Goal: Task Accomplishment & Management: Use online tool/utility

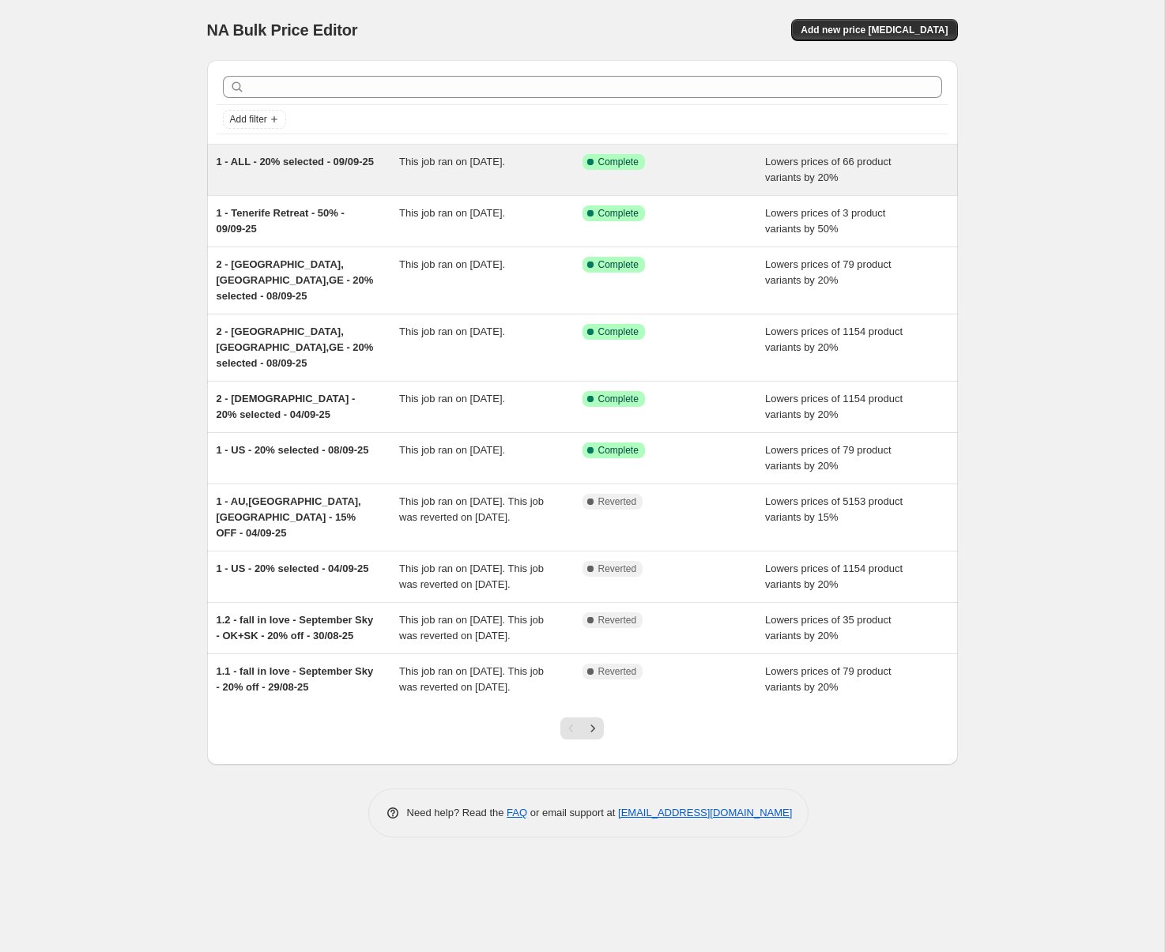
click at [300, 161] on span "1 - ALL - 20% selected - 09/09-25" at bounding box center [294, 162] width 157 height 12
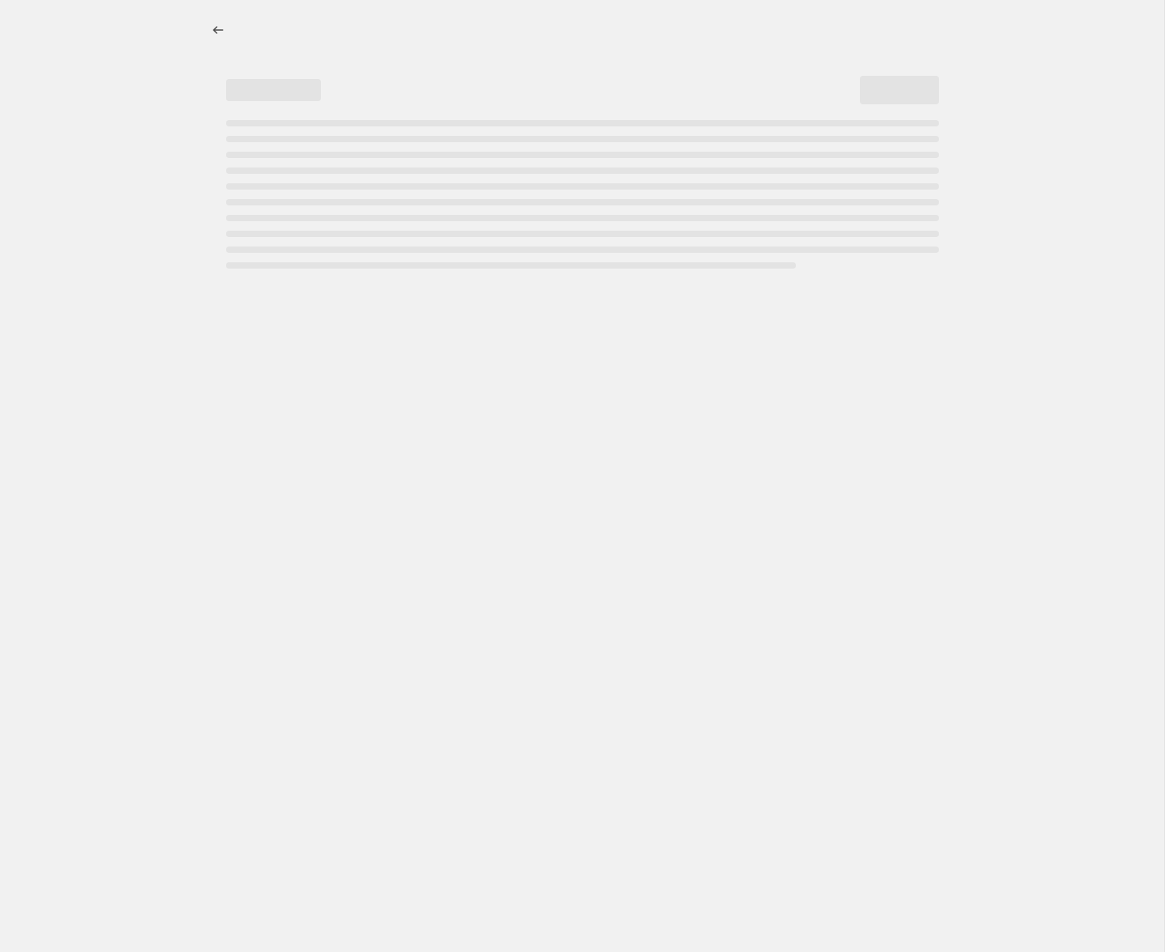
select select "percentage"
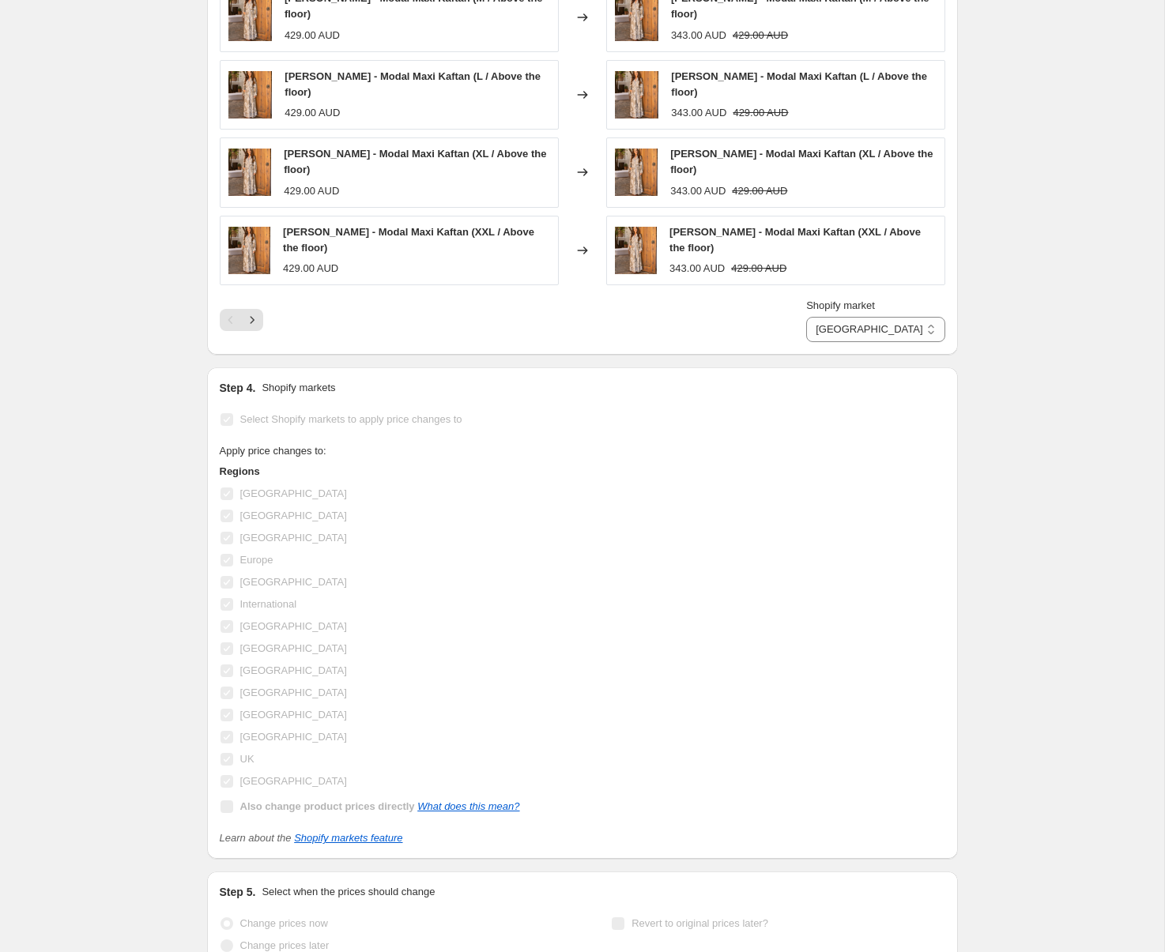
scroll to position [1630, 0]
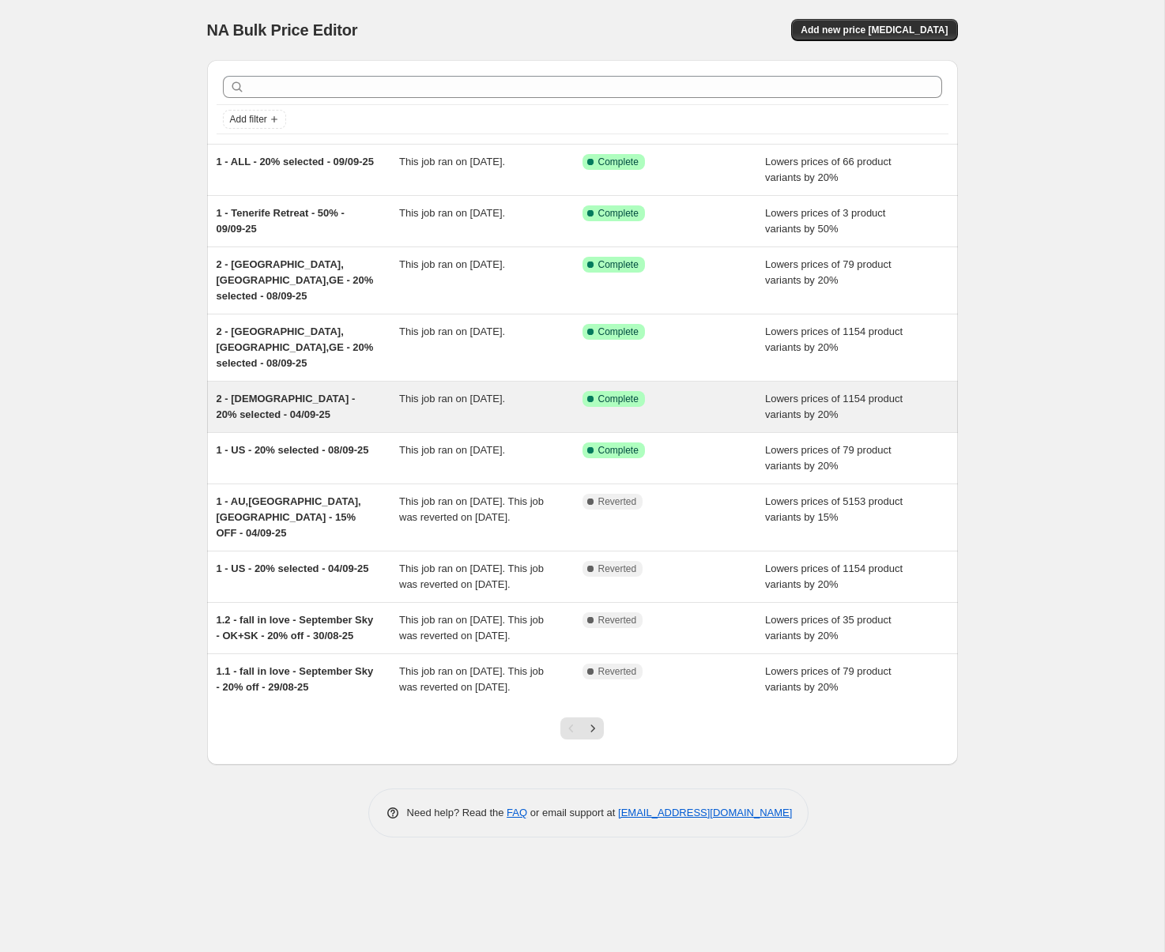
click at [267, 393] on span "2 - [DEMOGRAPHIC_DATA] - 20% selected - 04/09-25" at bounding box center [285, 407] width 139 height 28
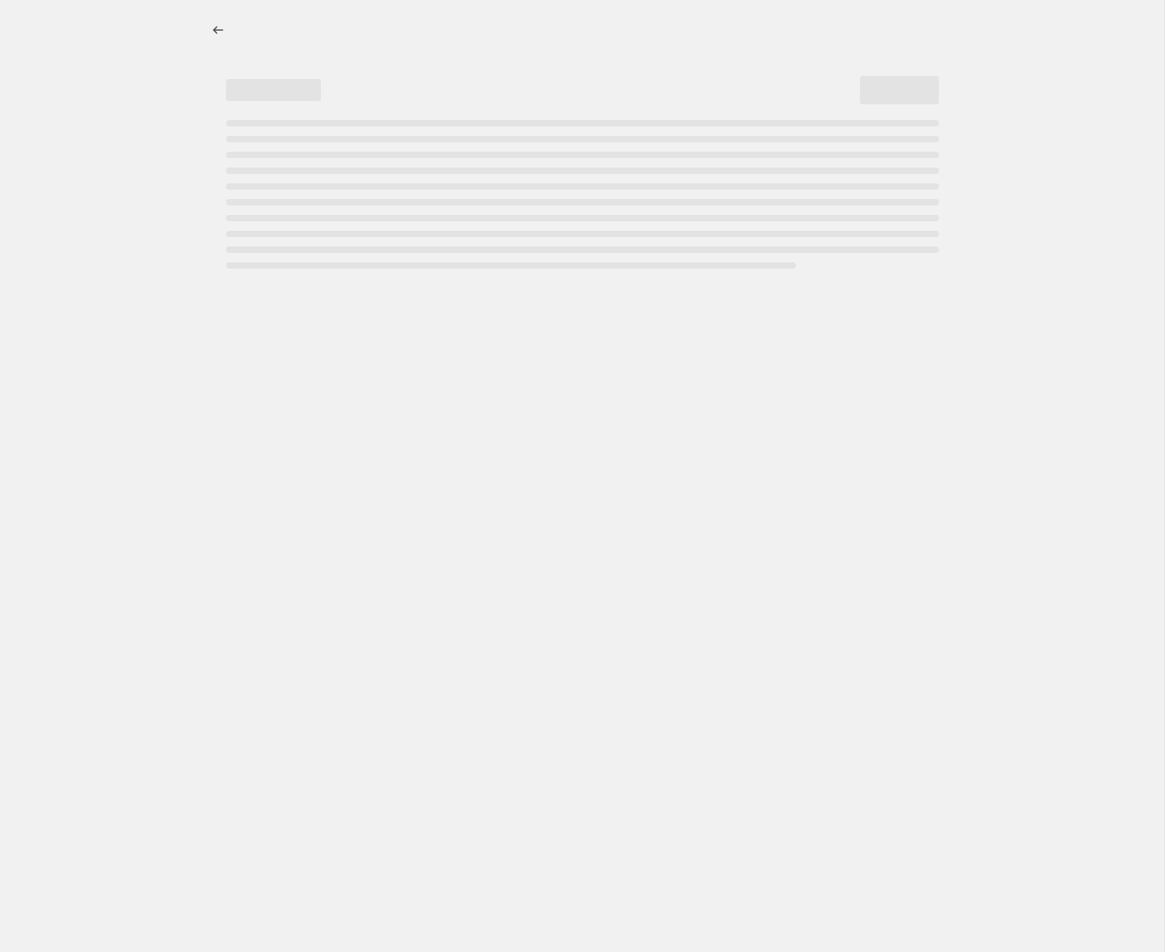
select select "percentage"
select select "tag"
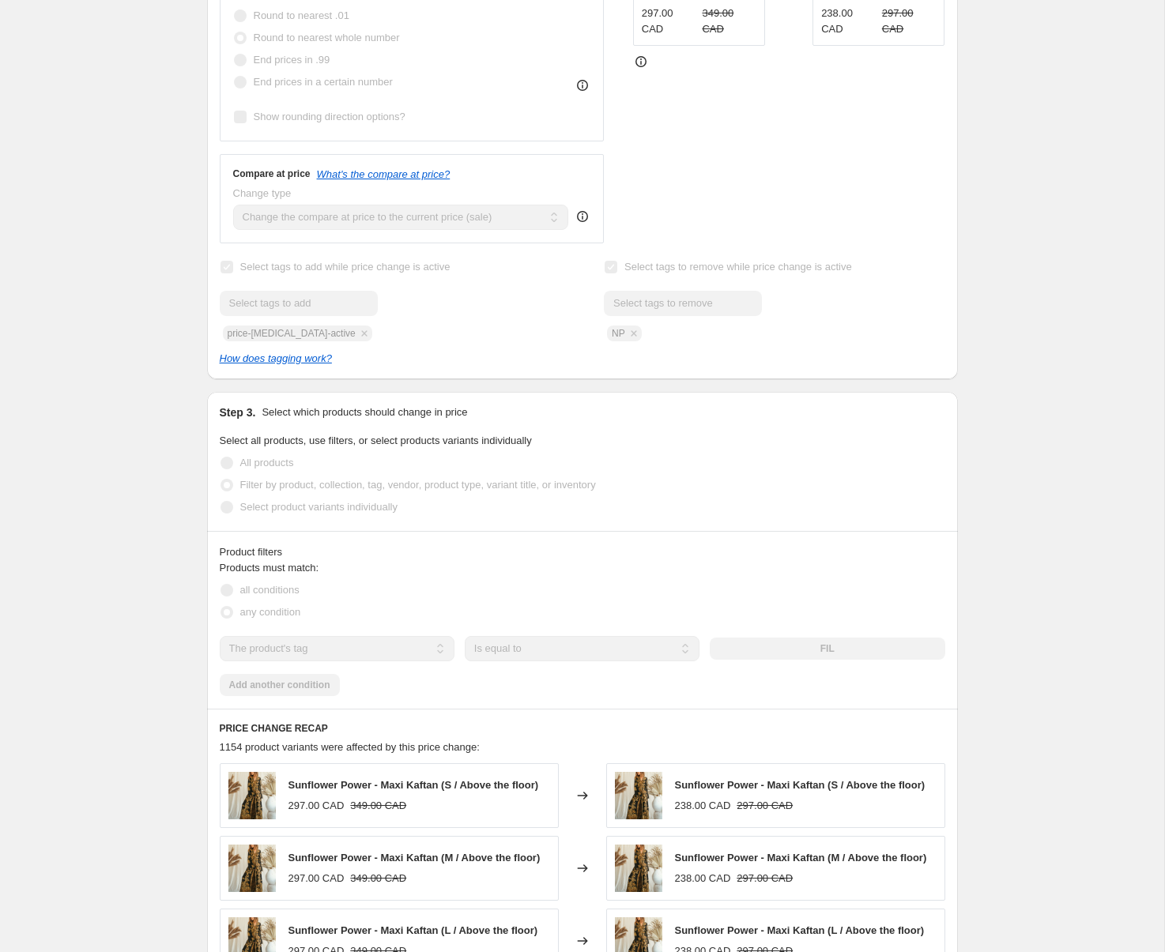
scroll to position [637, 0]
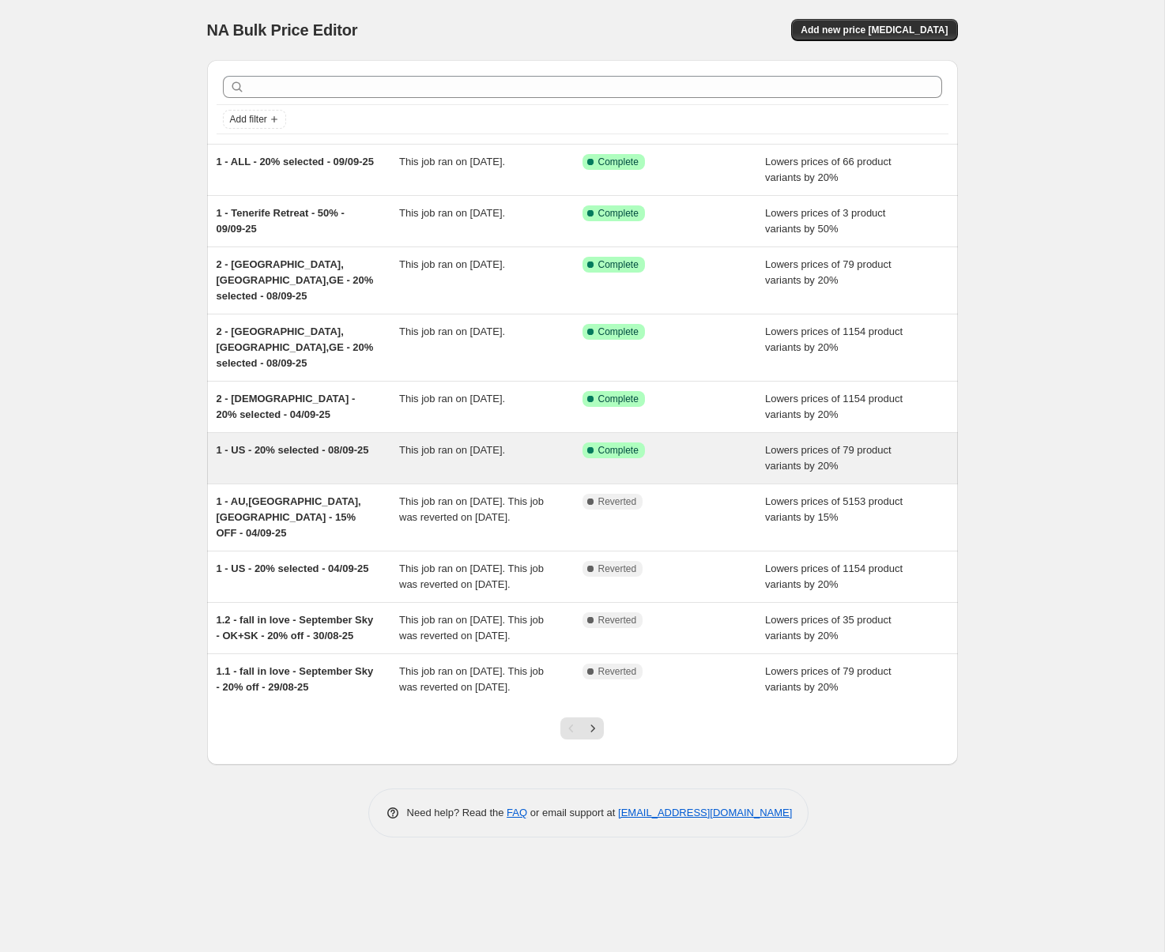
click at [323, 442] on div "1 - US - 20% selected - 08/09-25" at bounding box center [307, 458] width 183 height 32
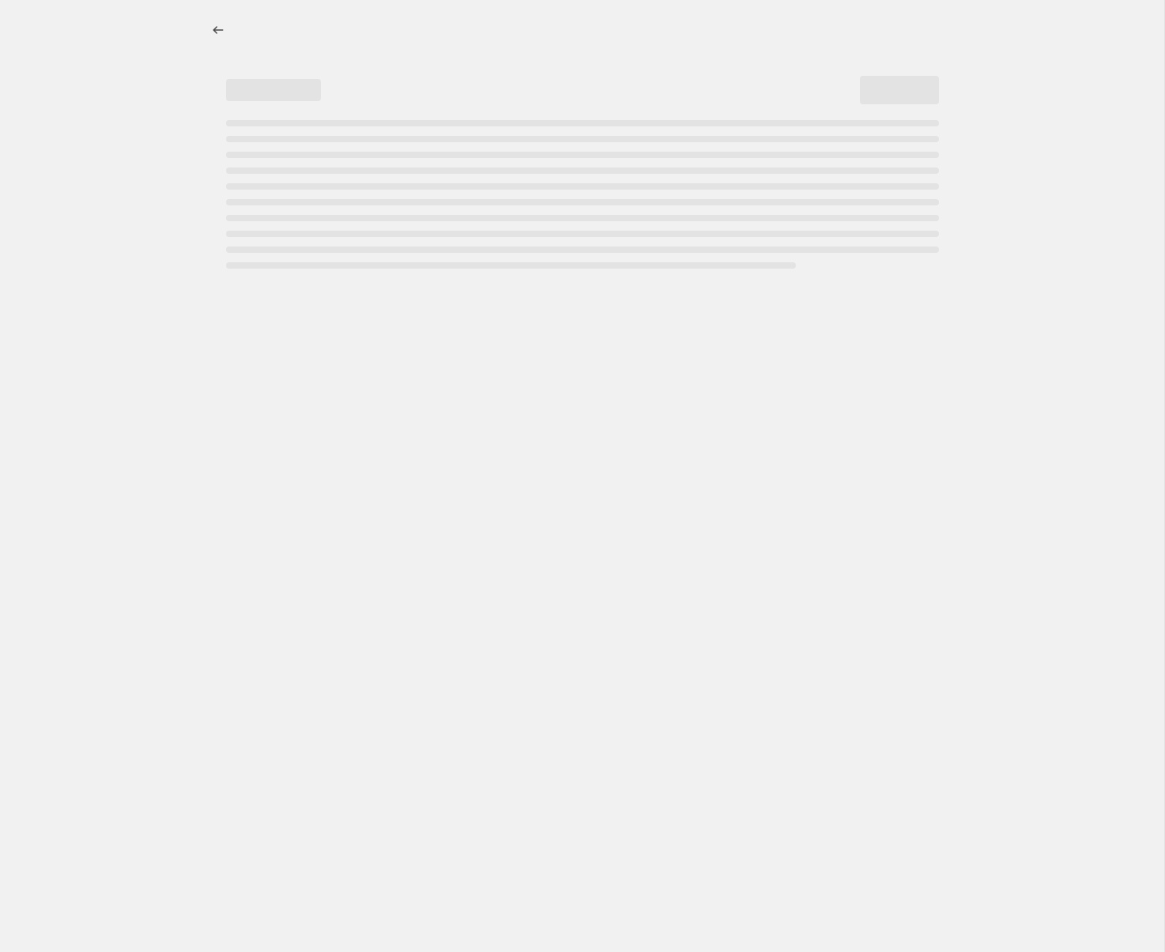
select select "percentage"
select select "tag"
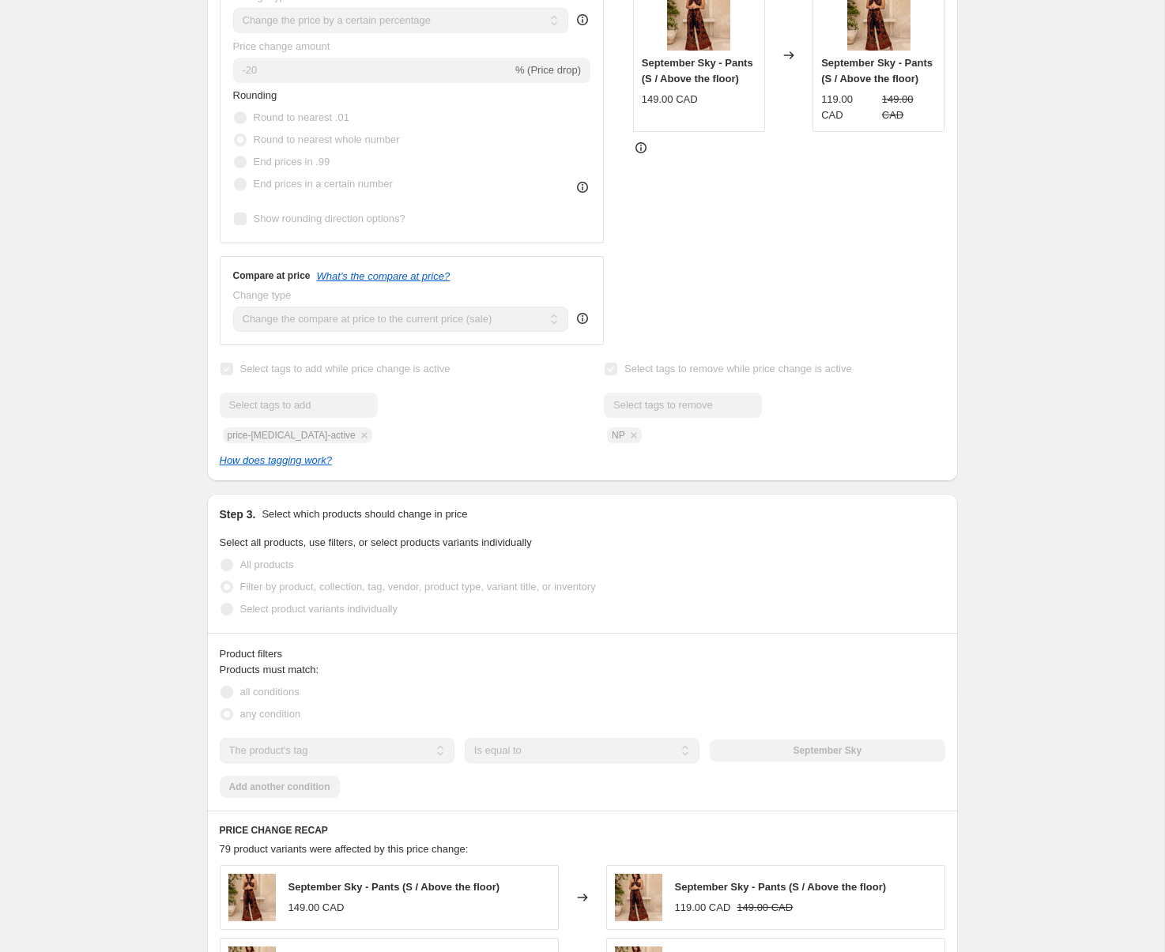
scroll to position [103, 0]
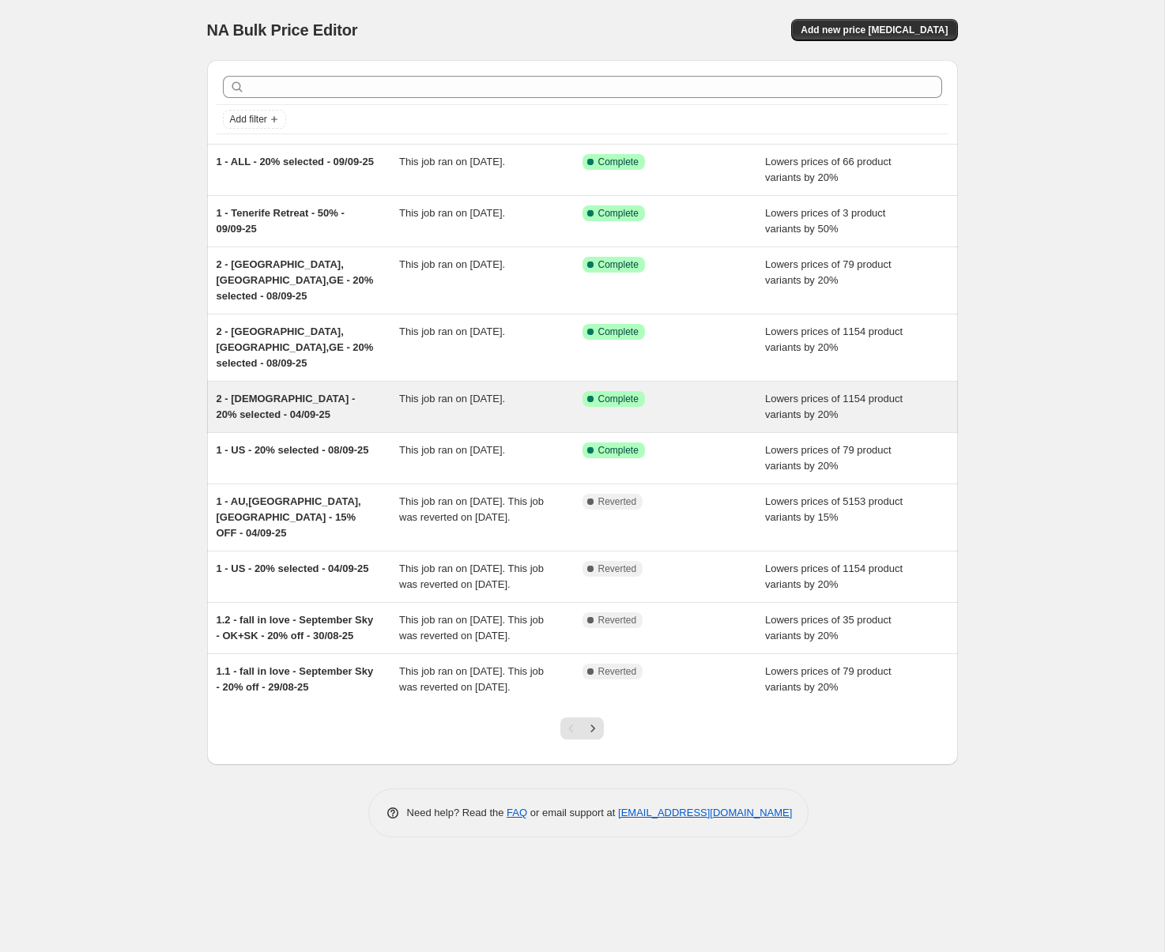
click at [289, 393] on span "2 - [DEMOGRAPHIC_DATA] - 20% selected - 04/09-25" at bounding box center [285, 407] width 139 height 28
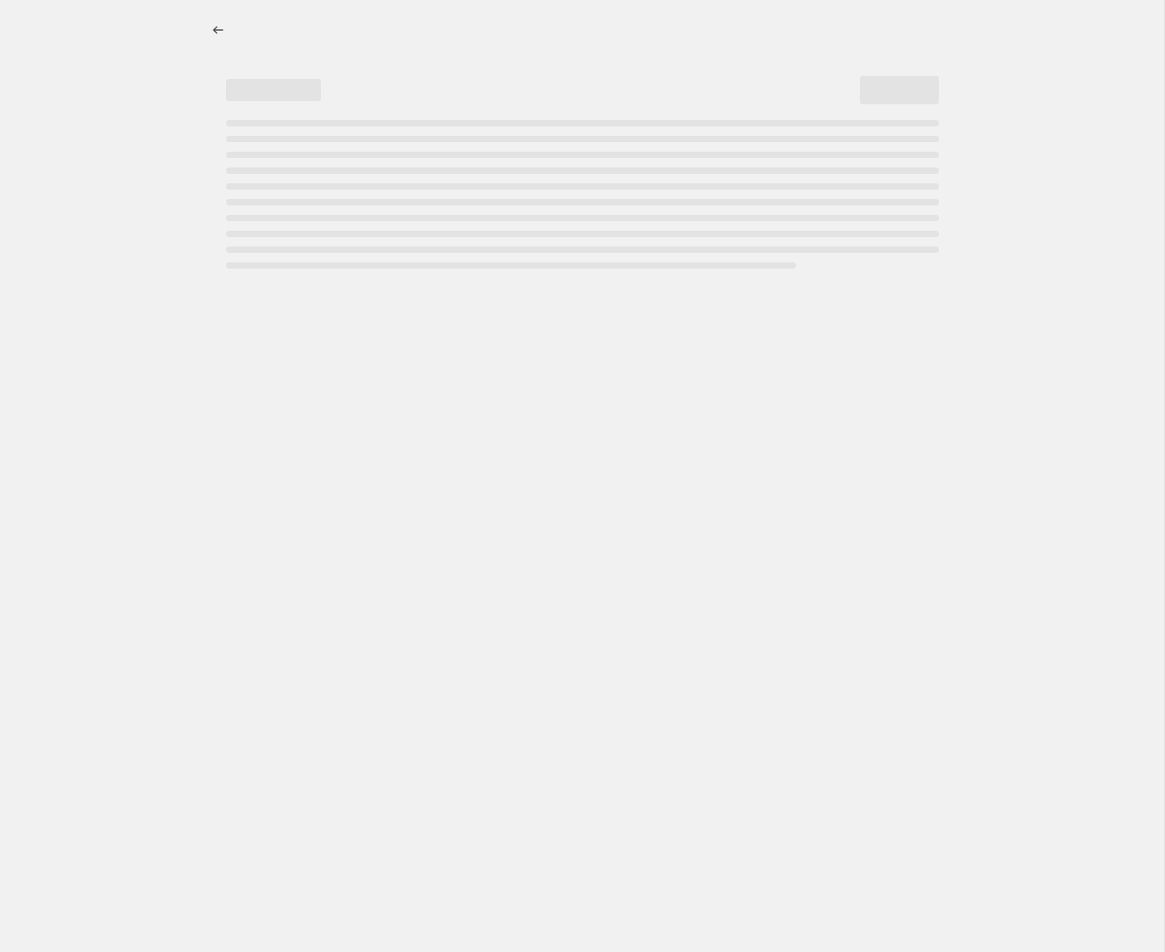
select select "percentage"
select select "tag"
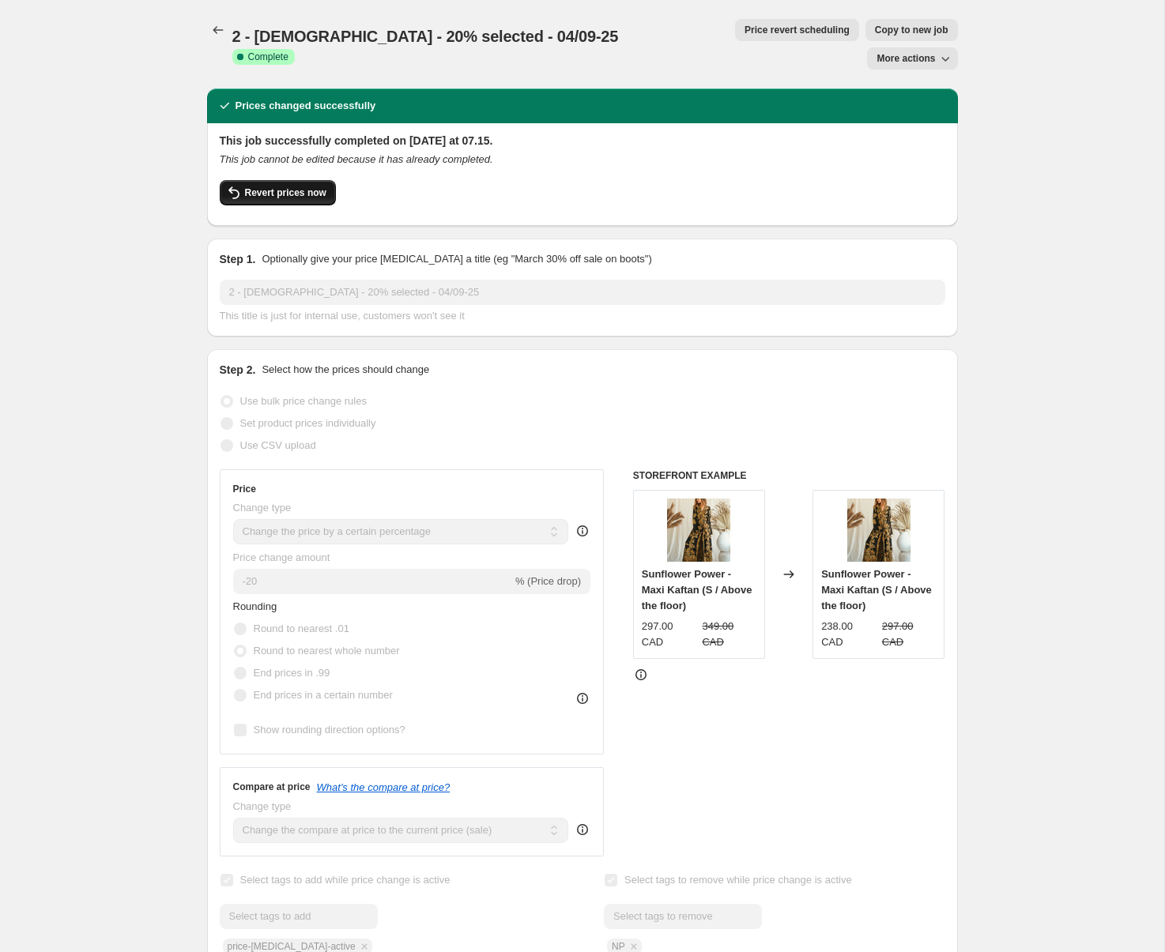
click at [258, 186] on span "Revert prices now" at bounding box center [285, 192] width 81 height 13
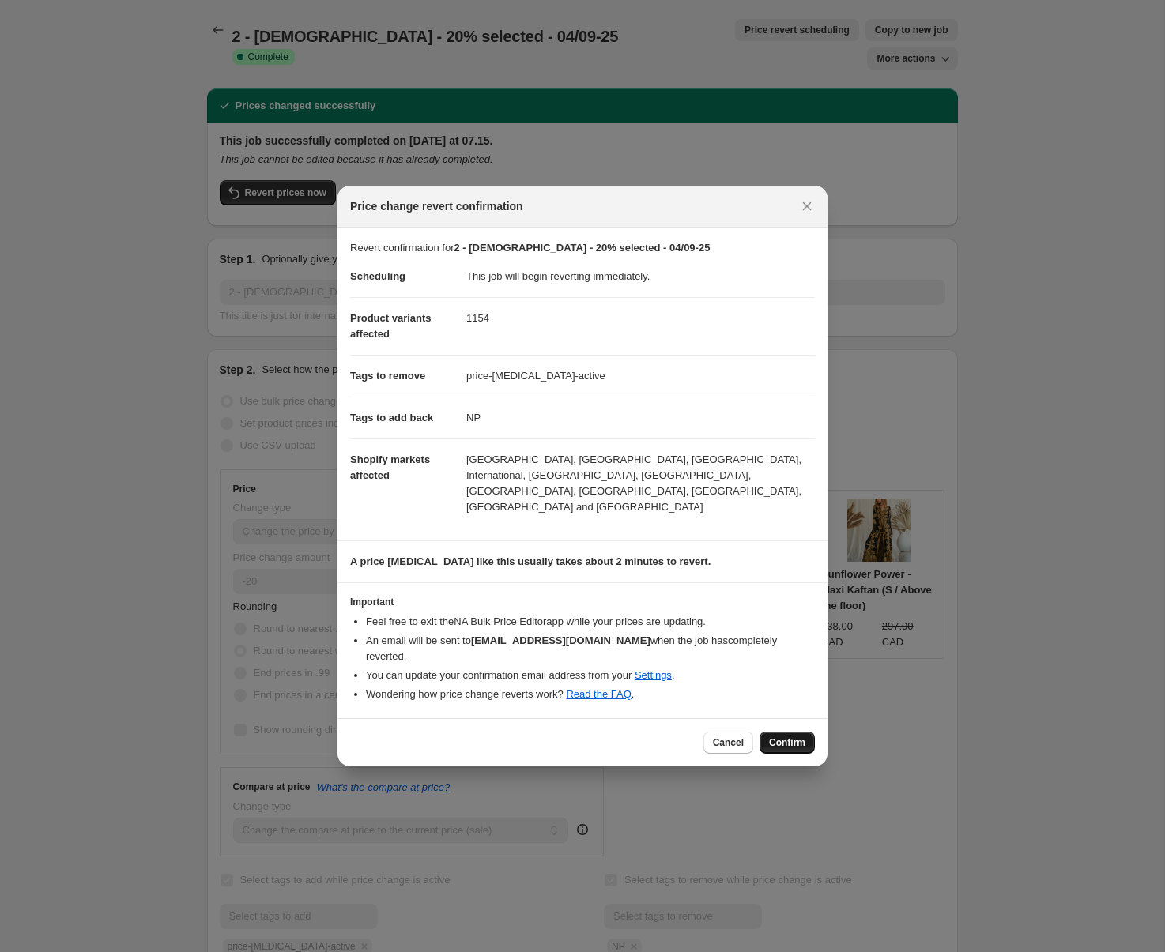
click at [788, 736] on span "Confirm" at bounding box center [787, 742] width 36 height 13
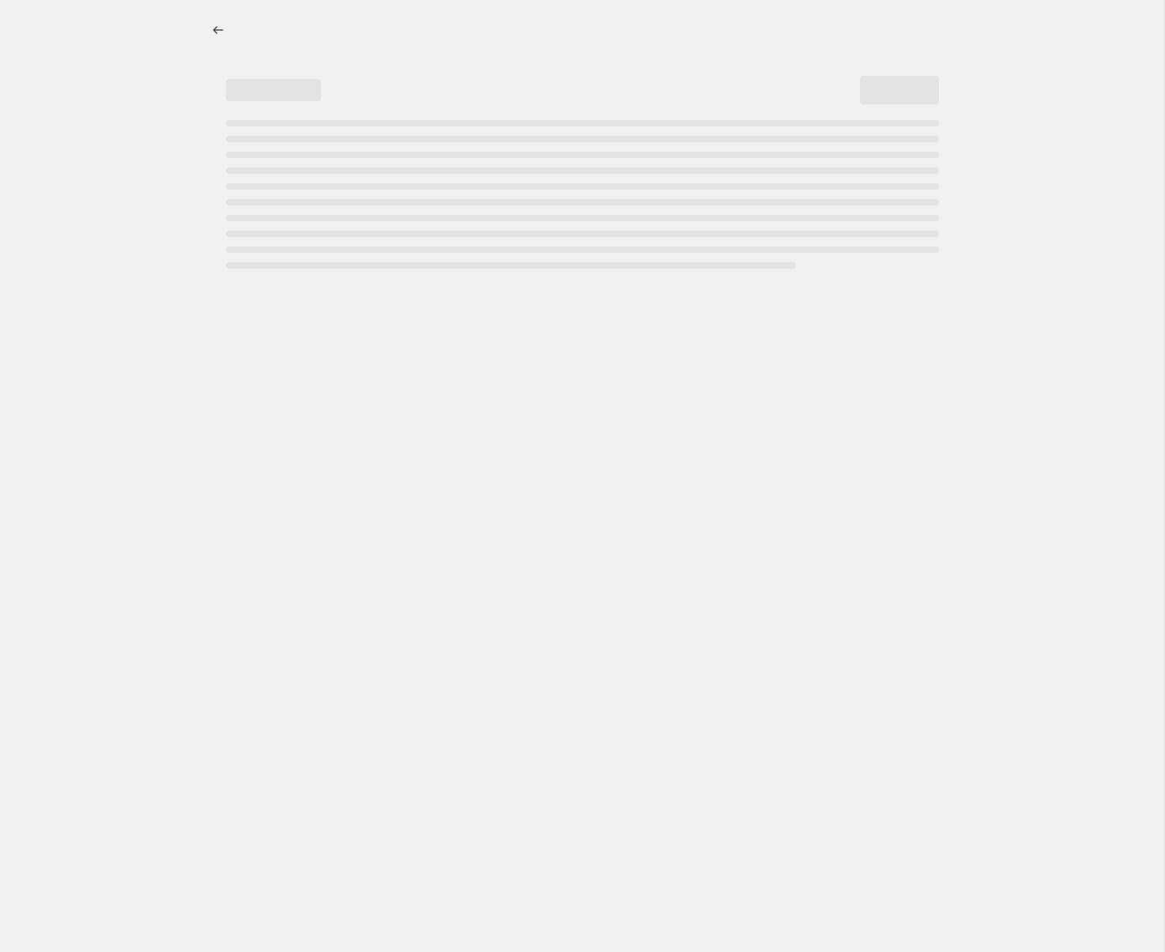
select select "percentage"
select select "tag"
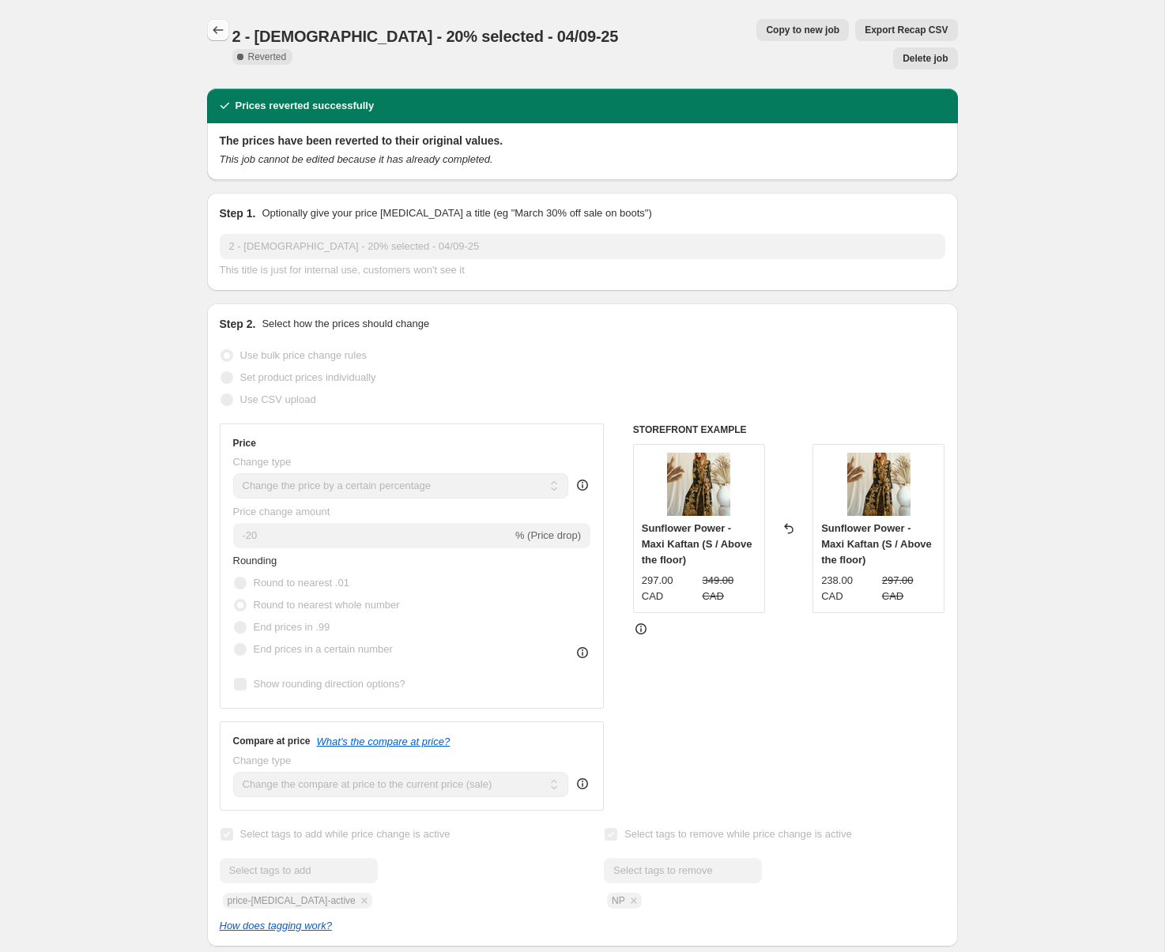
click at [216, 26] on icon "Price change jobs" at bounding box center [218, 30] width 16 height 16
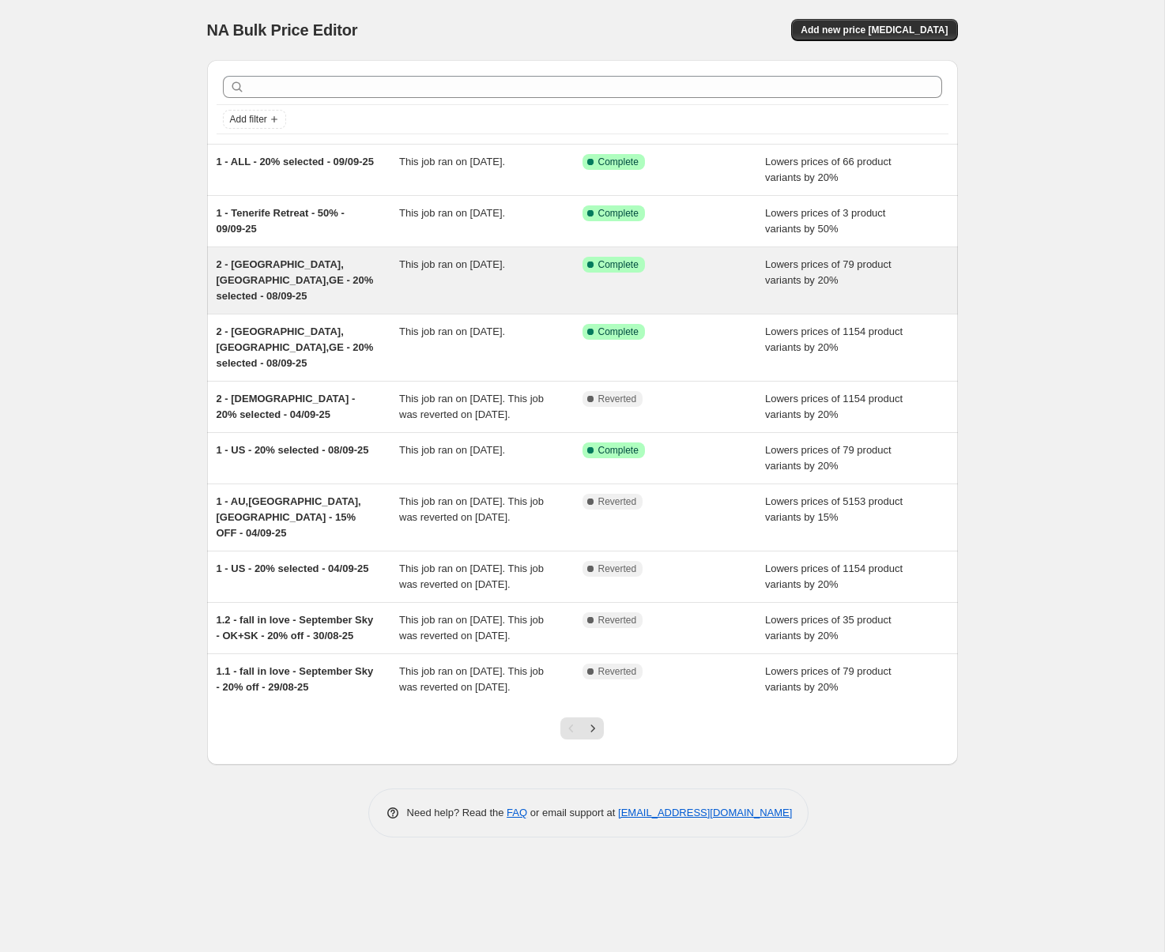
click at [306, 275] on div "2 - [GEOGRAPHIC_DATA],[GEOGRAPHIC_DATA],GE - 20% selected - 08/09-25" at bounding box center [307, 280] width 183 height 47
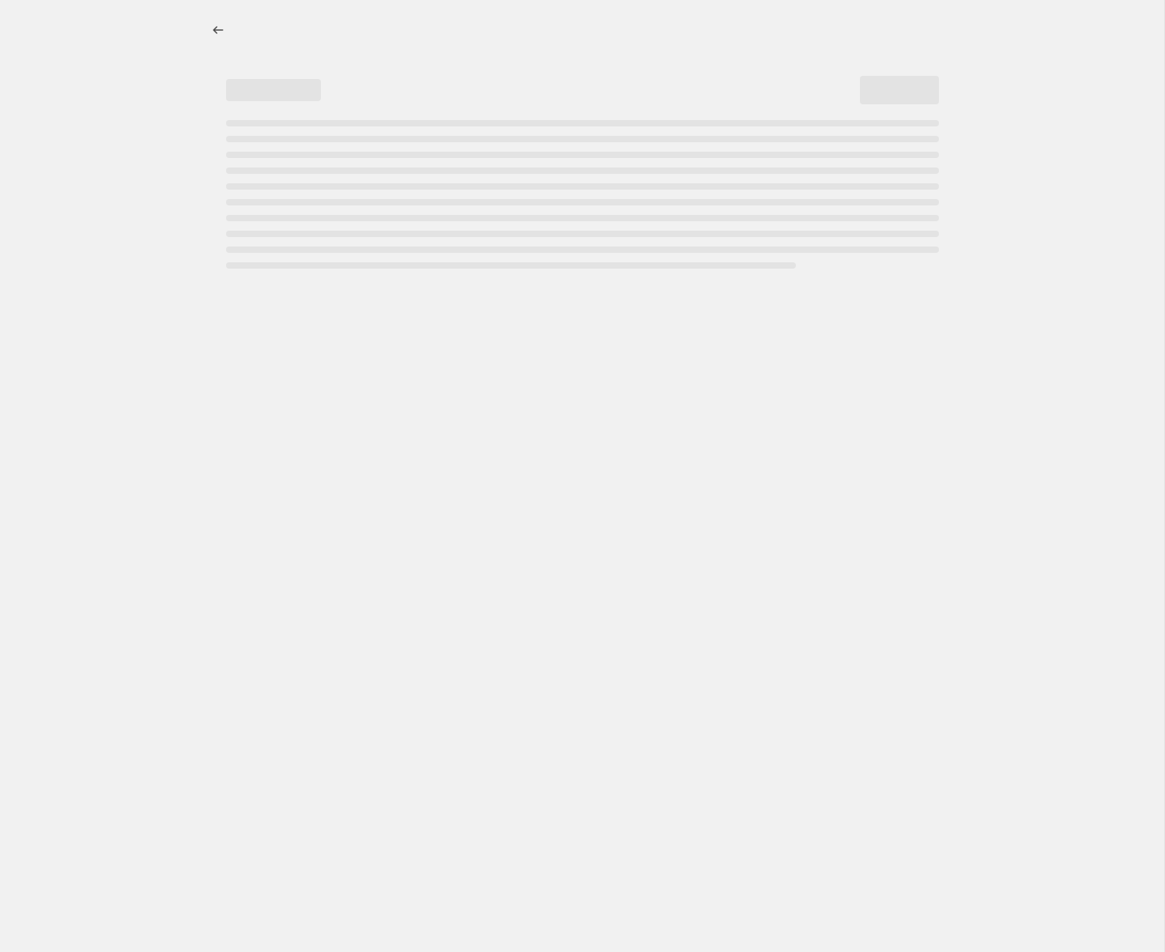
select select "percentage"
select select "tag"
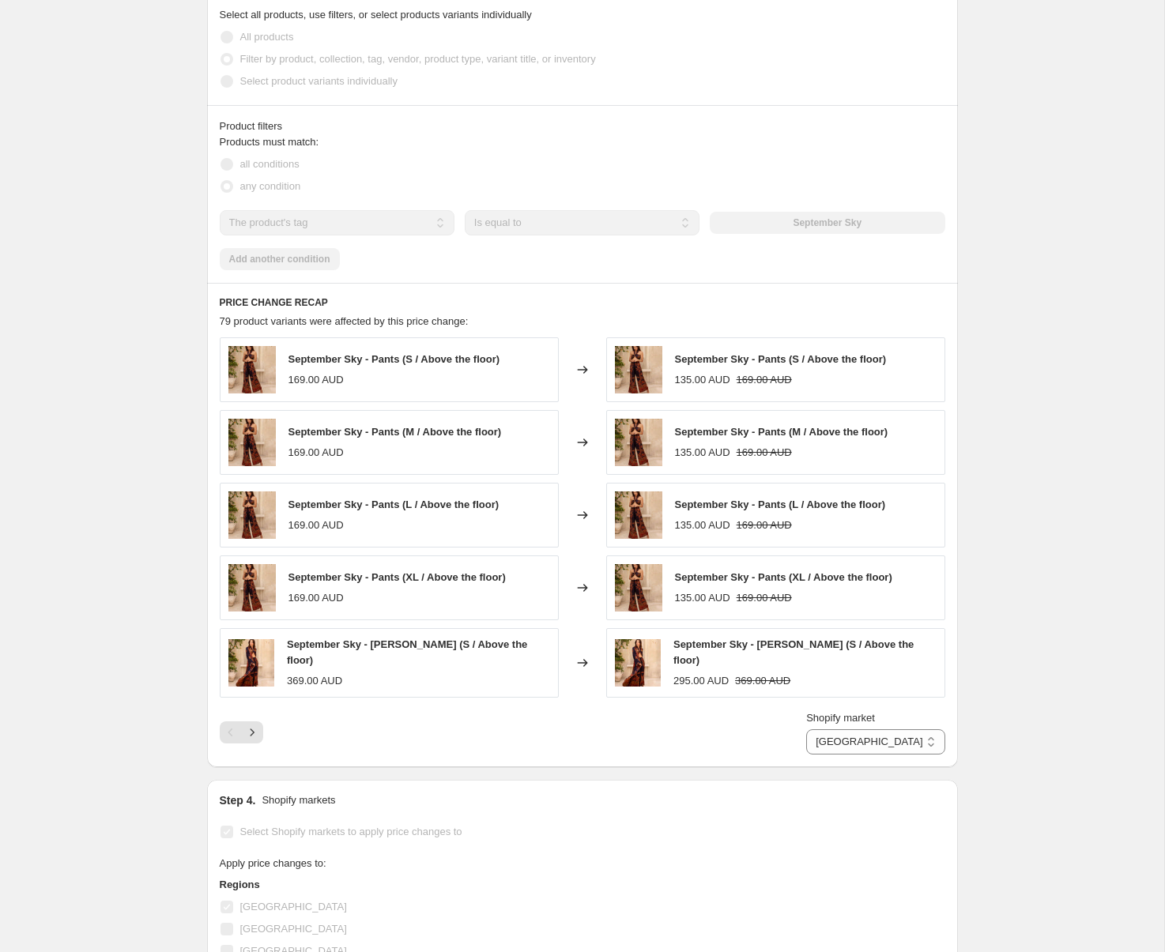
scroll to position [1042, 0]
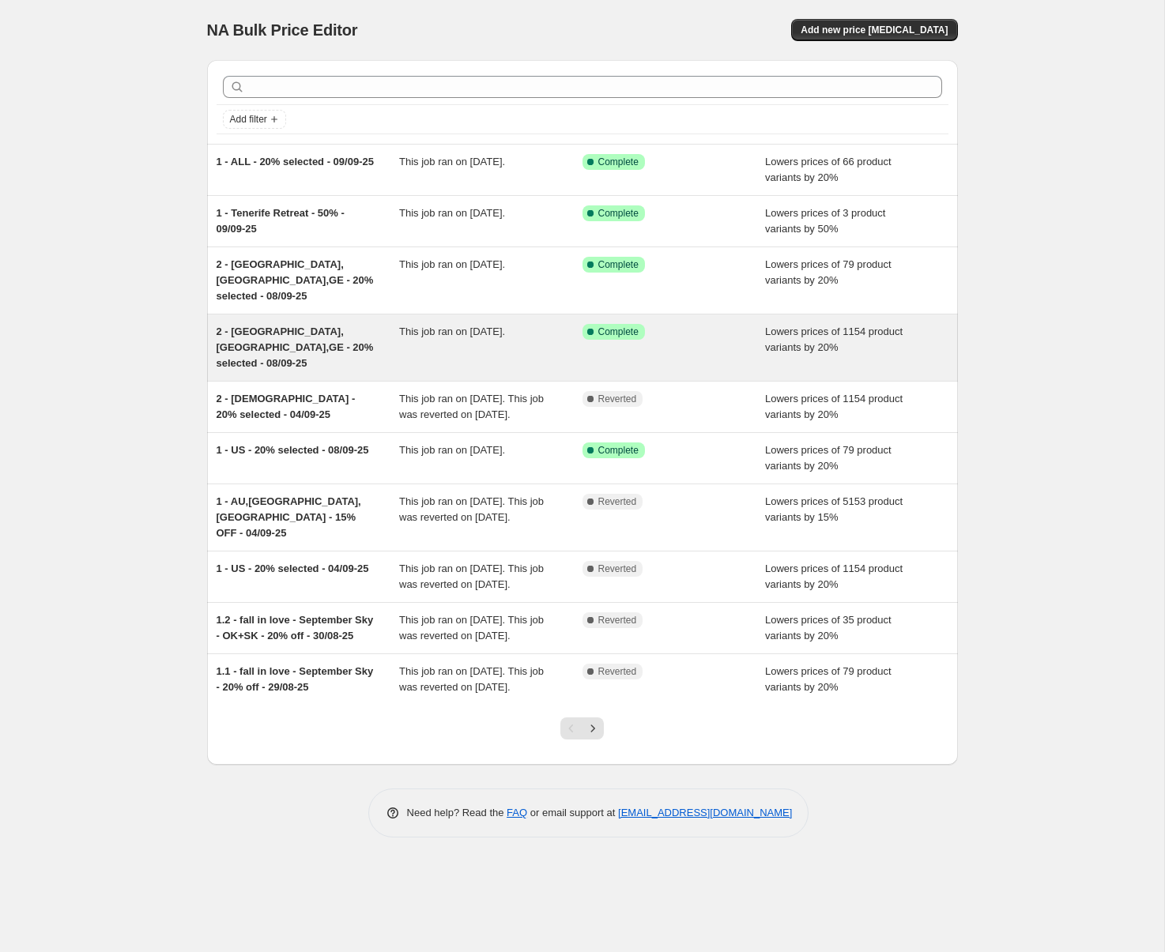
click at [297, 326] on span "2 - [GEOGRAPHIC_DATA],[GEOGRAPHIC_DATA],GE - 20% selected - 08/09-25" at bounding box center [294, 347] width 157 height 43
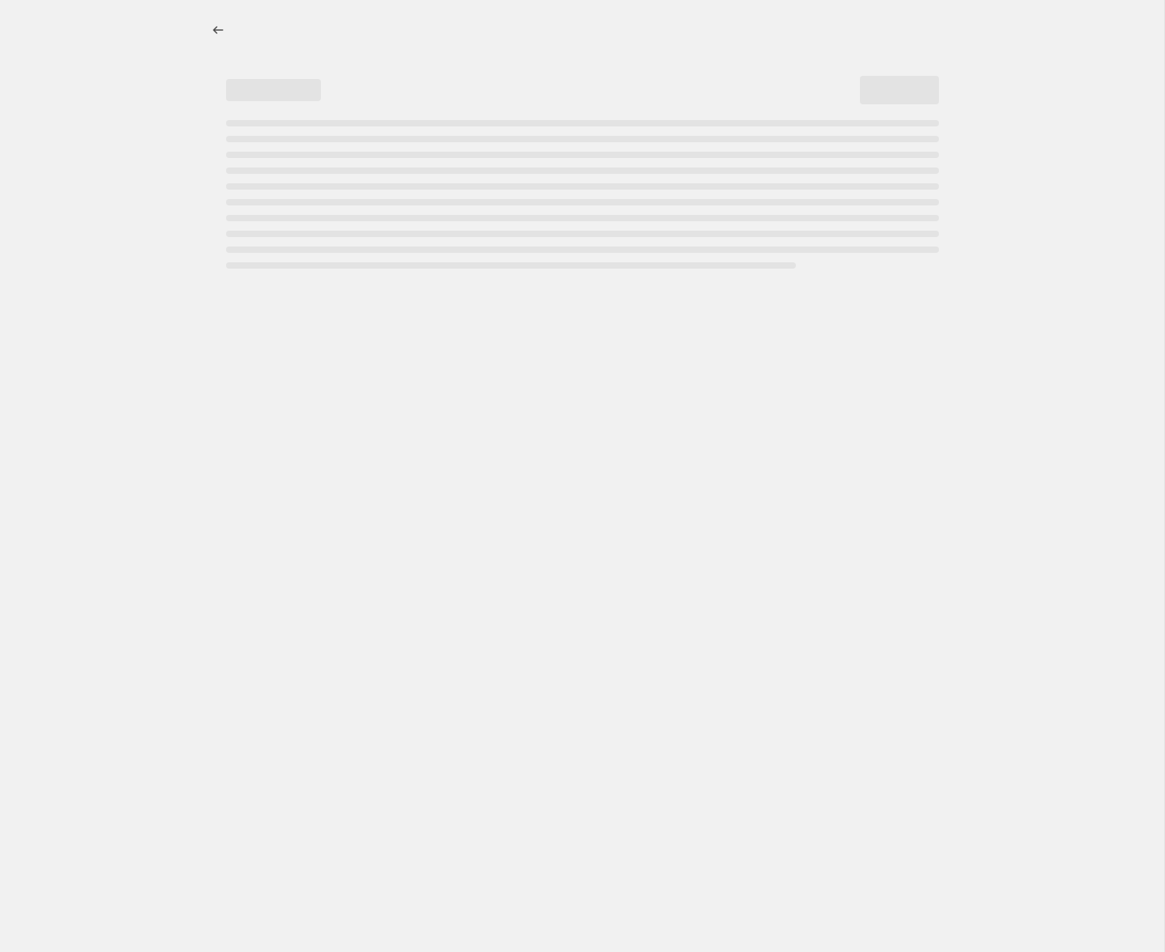
select select "percentage"
select select "tag"
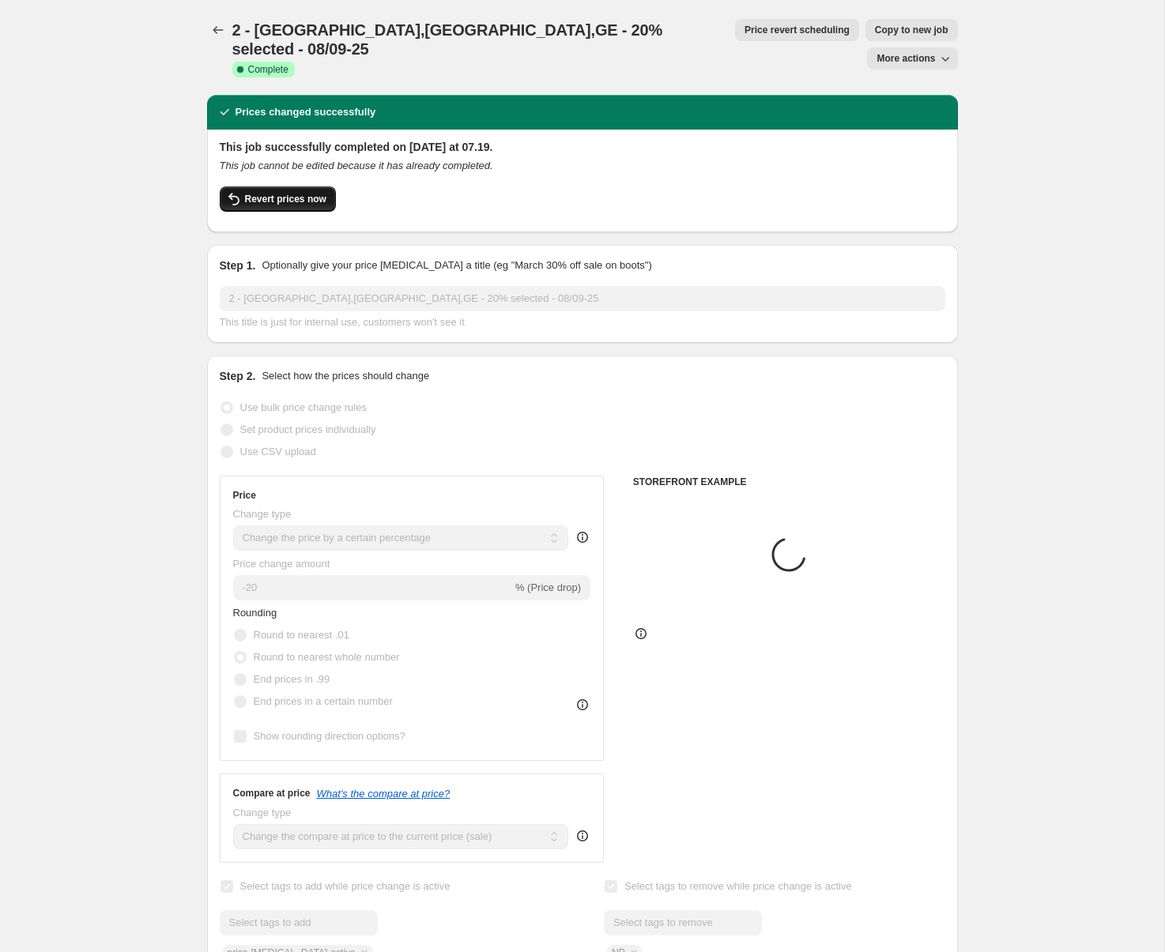
click at [275, 193] on span "Revert prices now" at bounding box center [285, 199] width 81 height 13
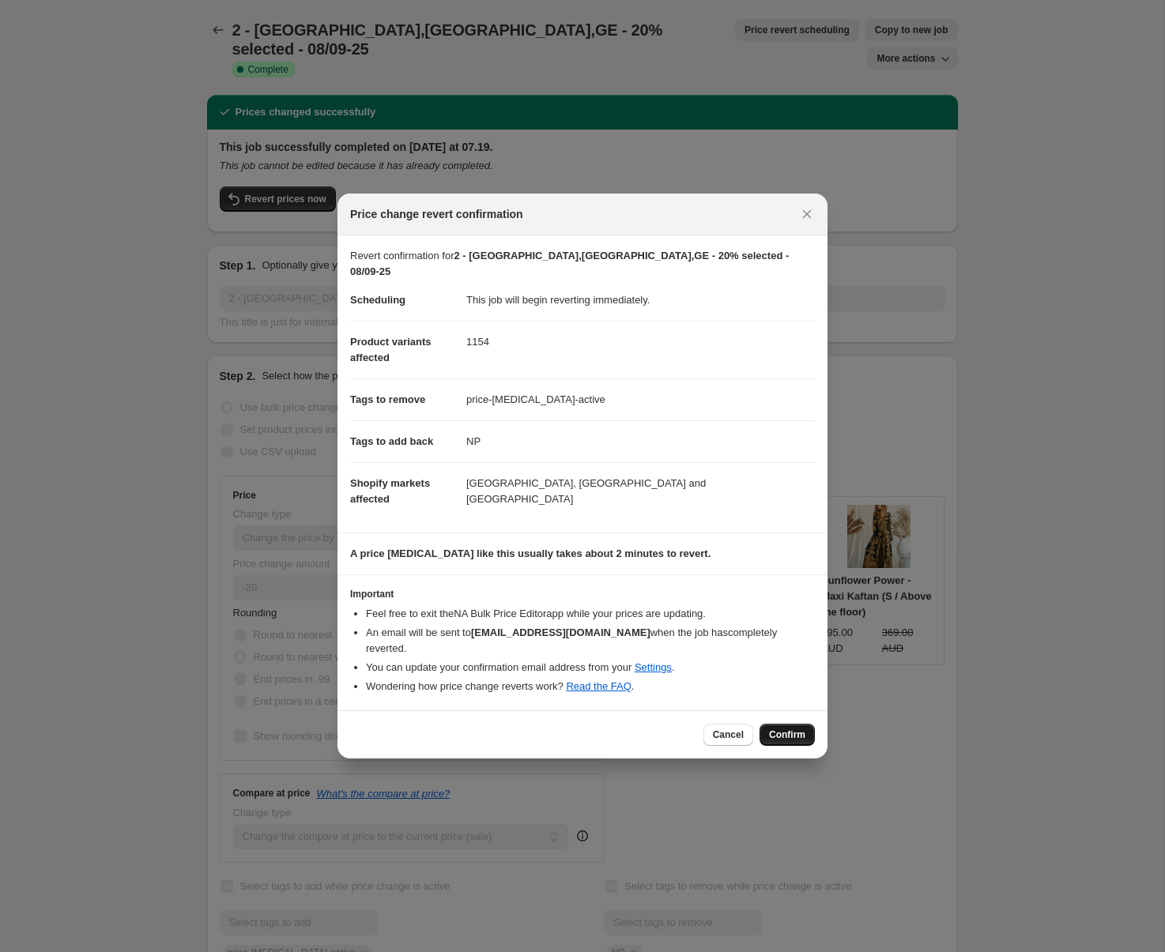
click at [785, 728] on span "Confirm" at bounding box center [787, 734] width 36 height 13
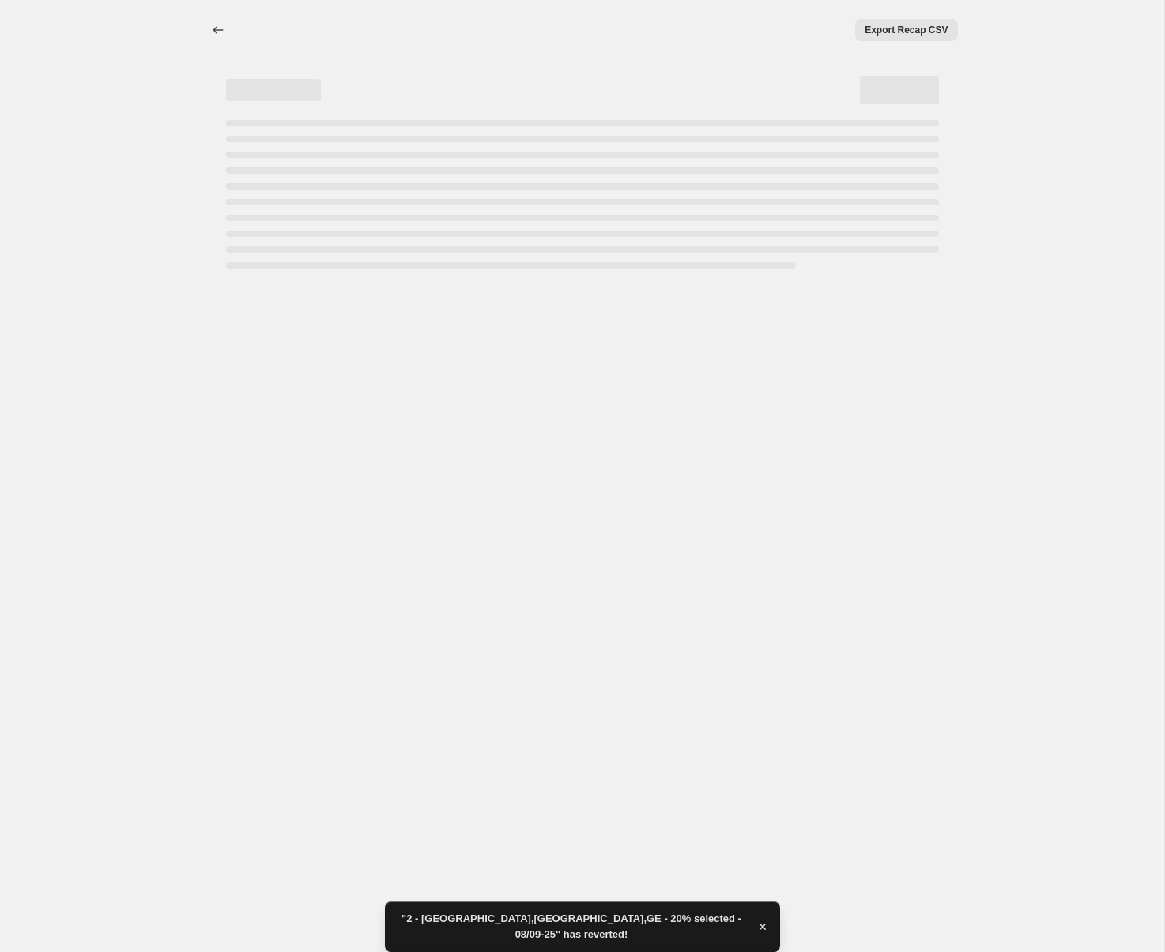
select select "percentage"
select select "tag"
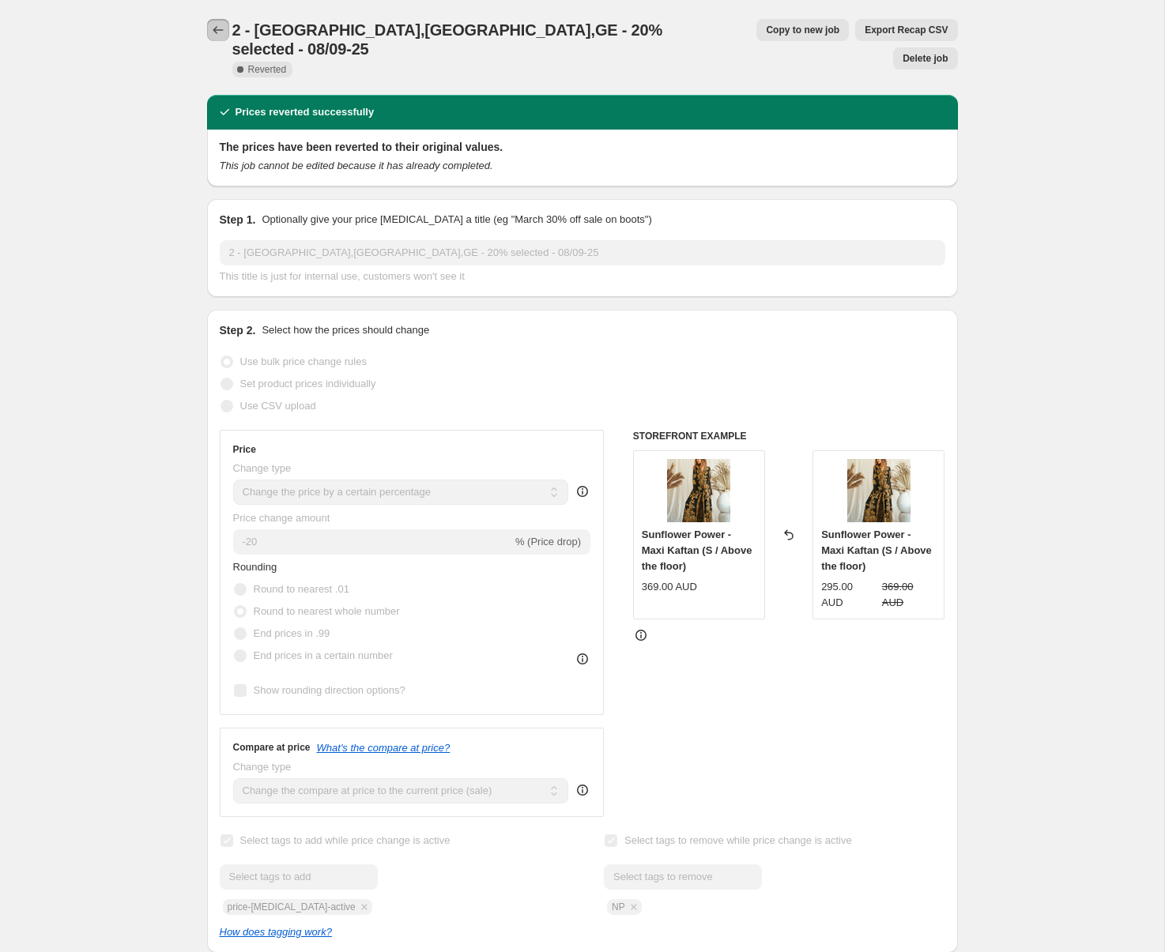
click at [213, 28] on icon "Price change jobs" at bounding box center [218, 30] width 16 height 16
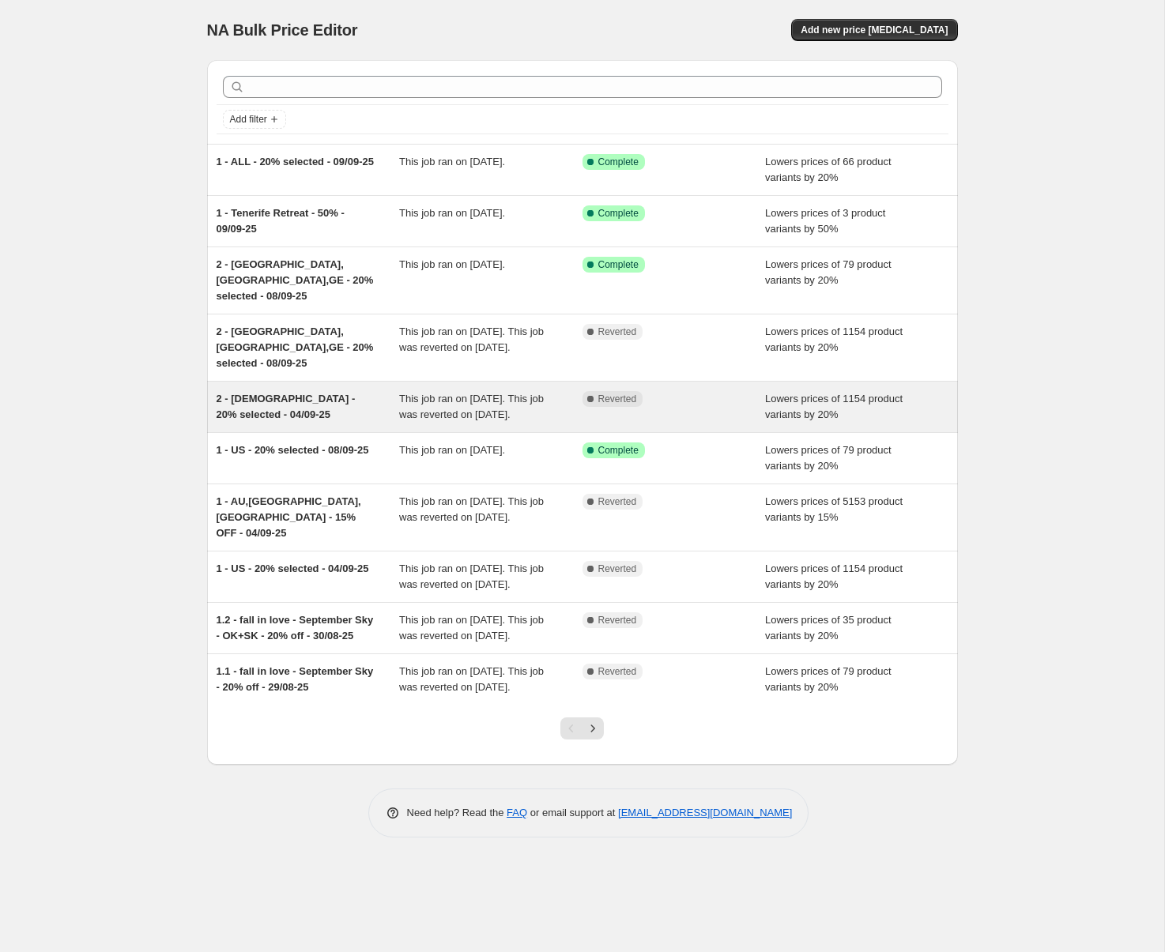
click at [320, 401] on div "2 - [DEMOGRAPHIC_DATA] - 20% selected - 04/09-25" at bounding box center [307, 407] width 183 height 32
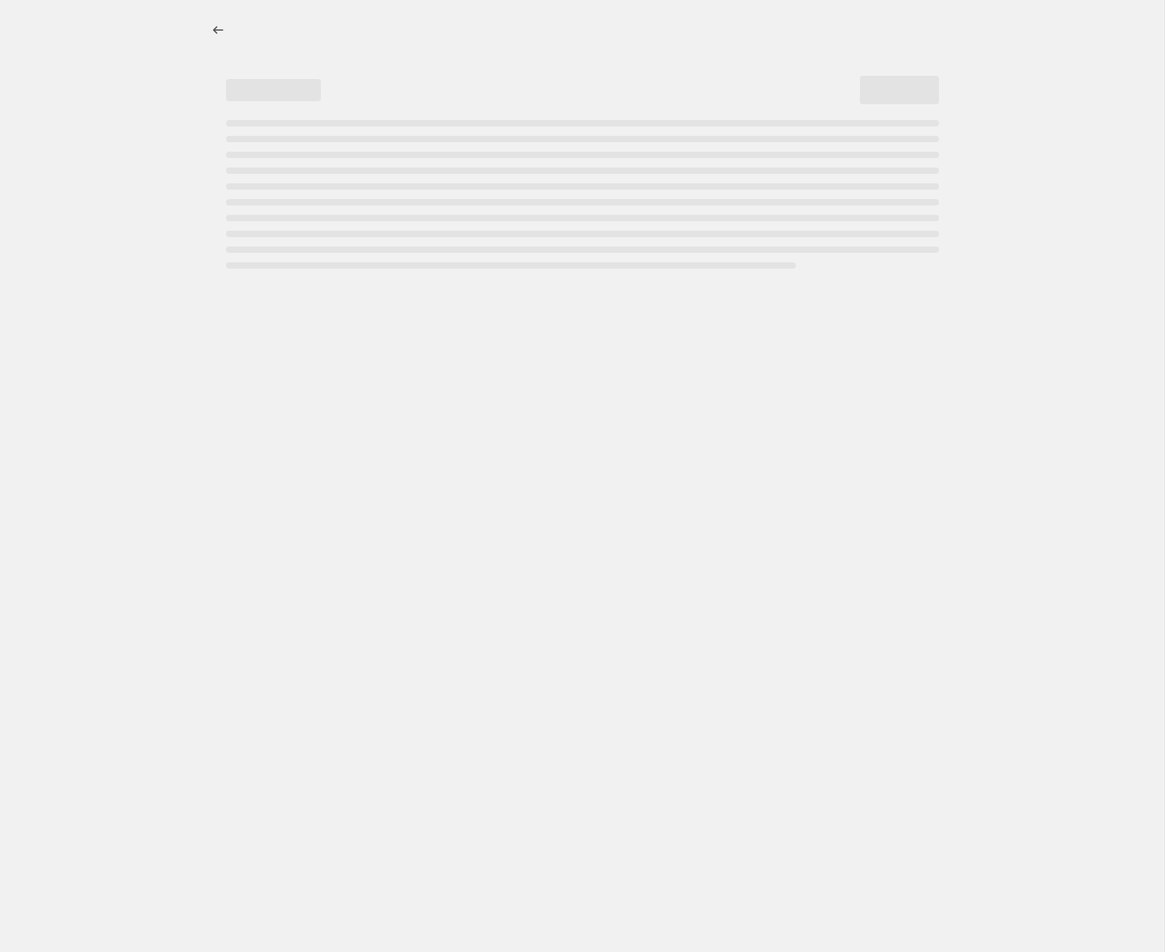
select select "percentage"
select select "tag"
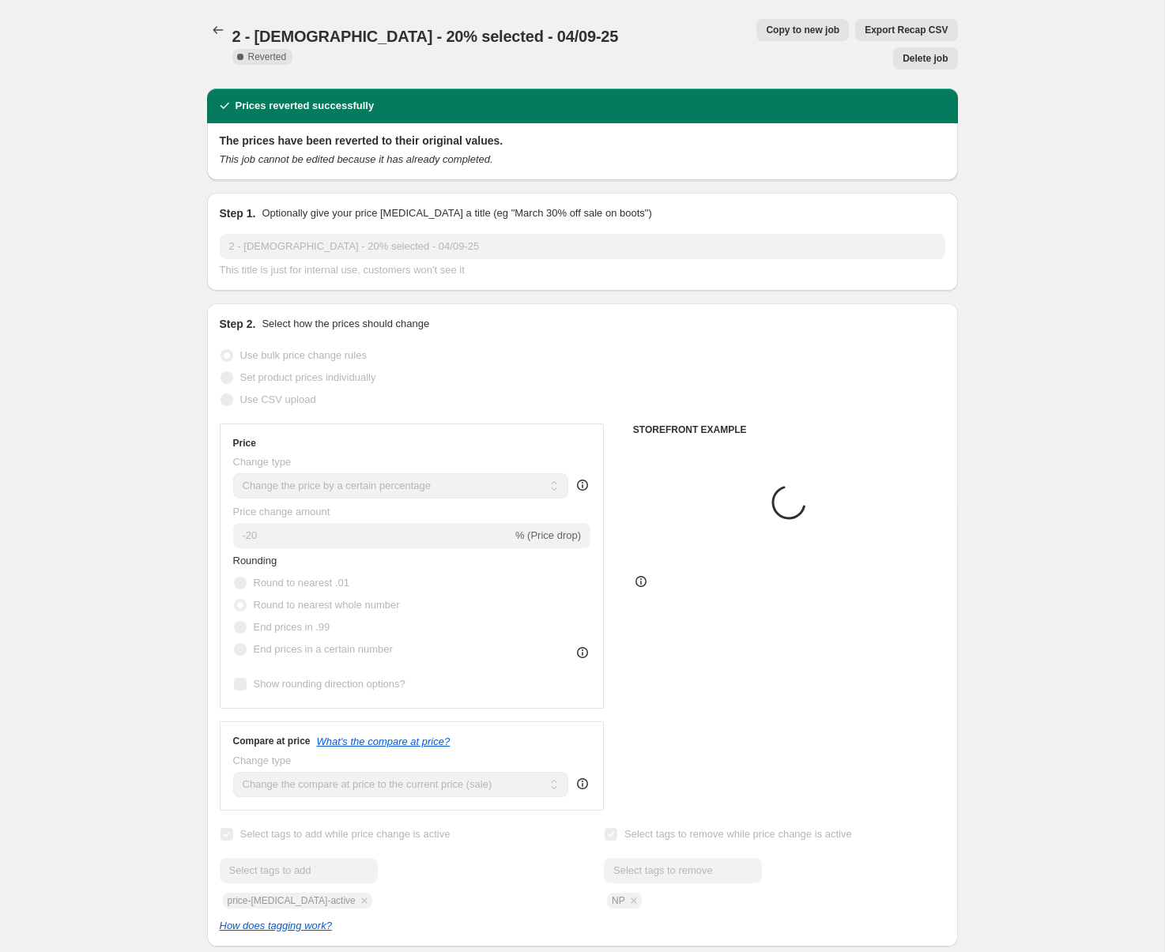
click at [766, 33] on span "Copy to new job" at bounding box center [802, 30] width 73 height 13
select select "percentage"
select select "tag"
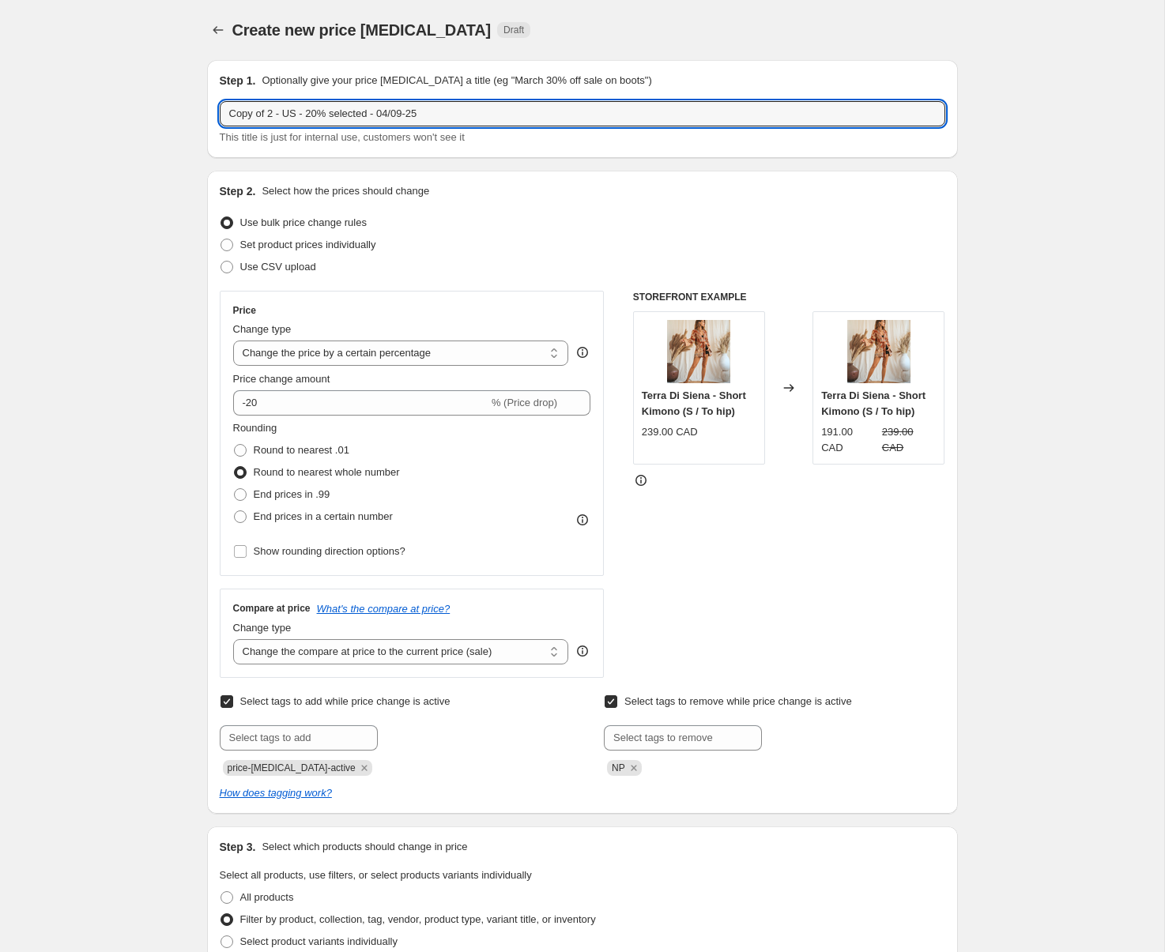
drag, startPoint x: 273, startPoint y: 116, endPoint x: 194, endPoint y: 113, distance: 79.9
click at [357, 115] on input "3 - US - 20% selected - 04/09-25" at bounding box center [582, 113] width 725 height 25
type input "3 - [DEMOGRAPHIC_DATA] - 20% selected - 29/09-25"
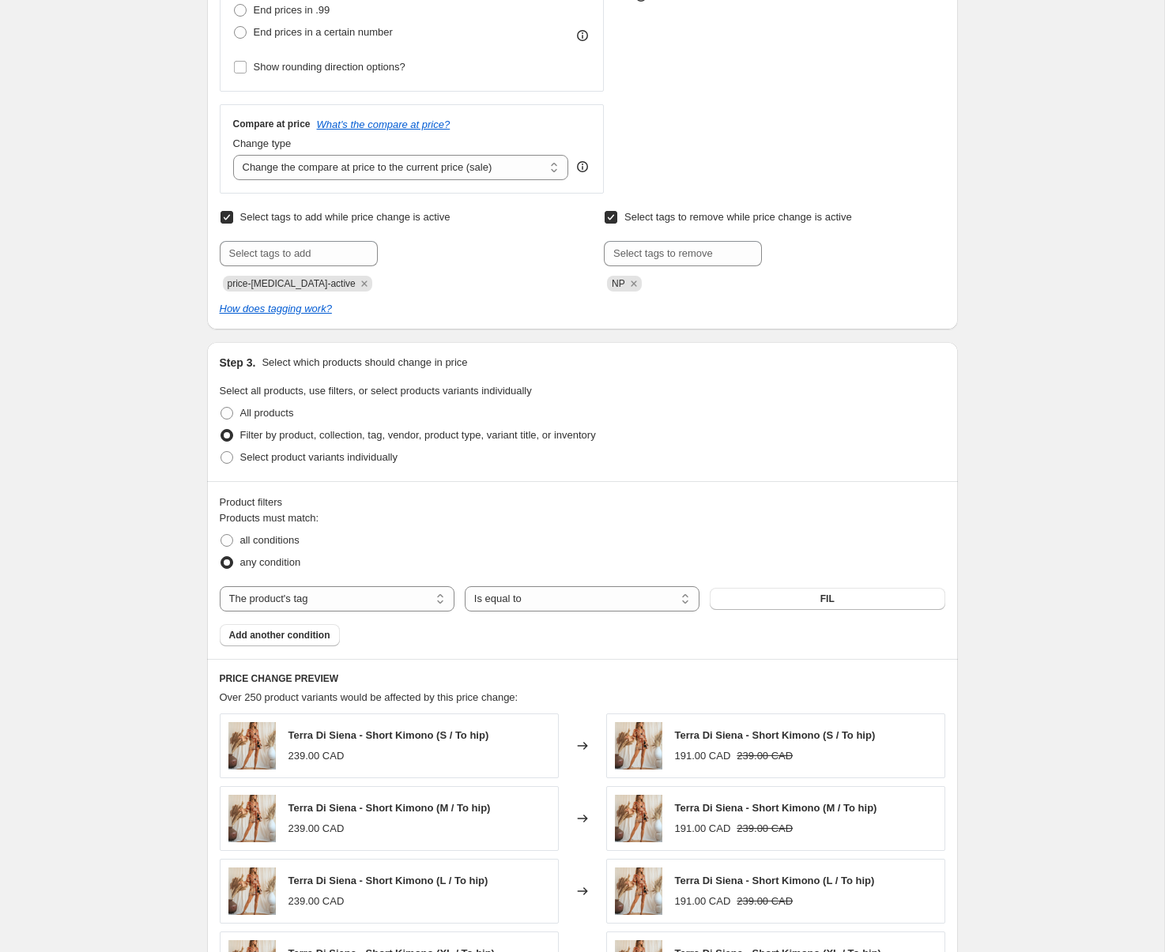
scroll to position [515, 0]
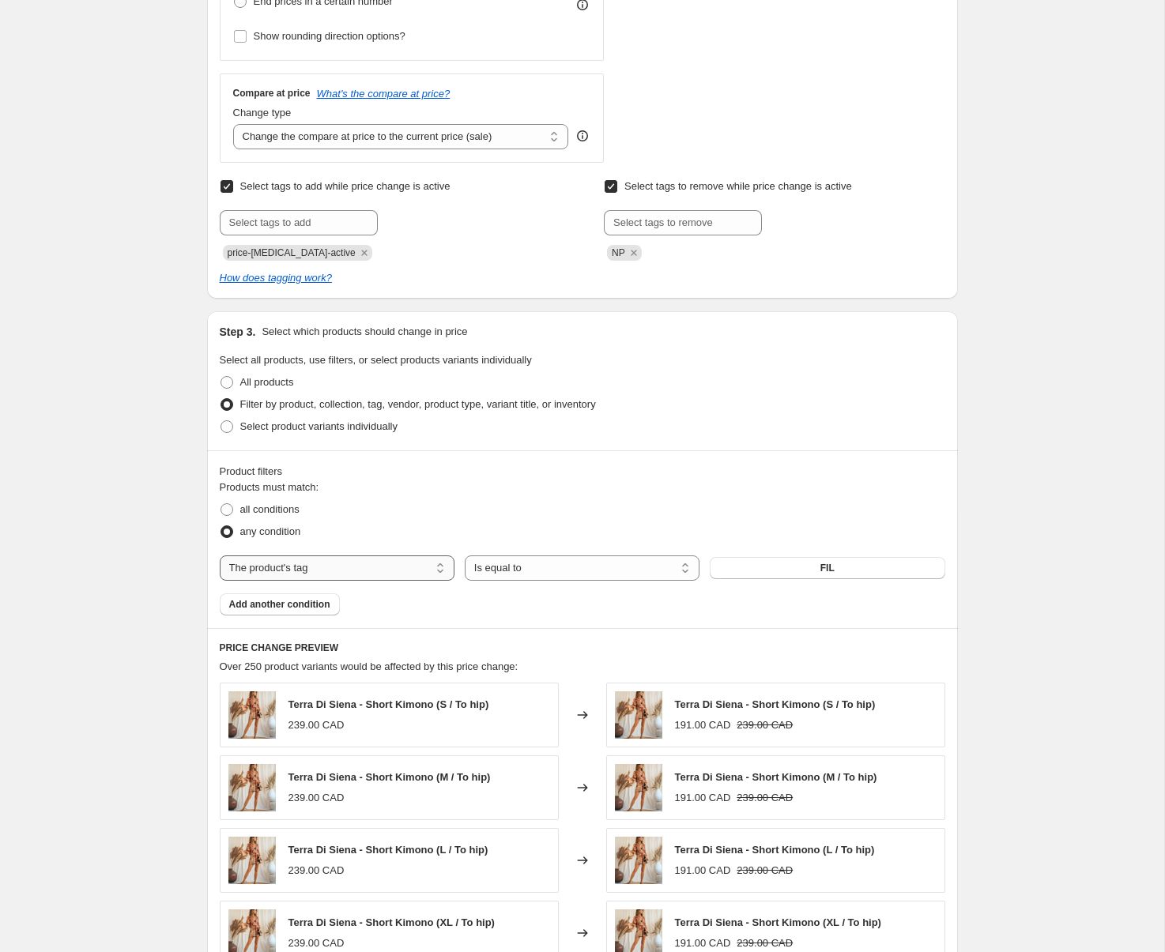
click at [388, 570] on select "The product The product's collection The product's tag The product's vendor The…" at bounding box center [337, 567] width 235 height 25
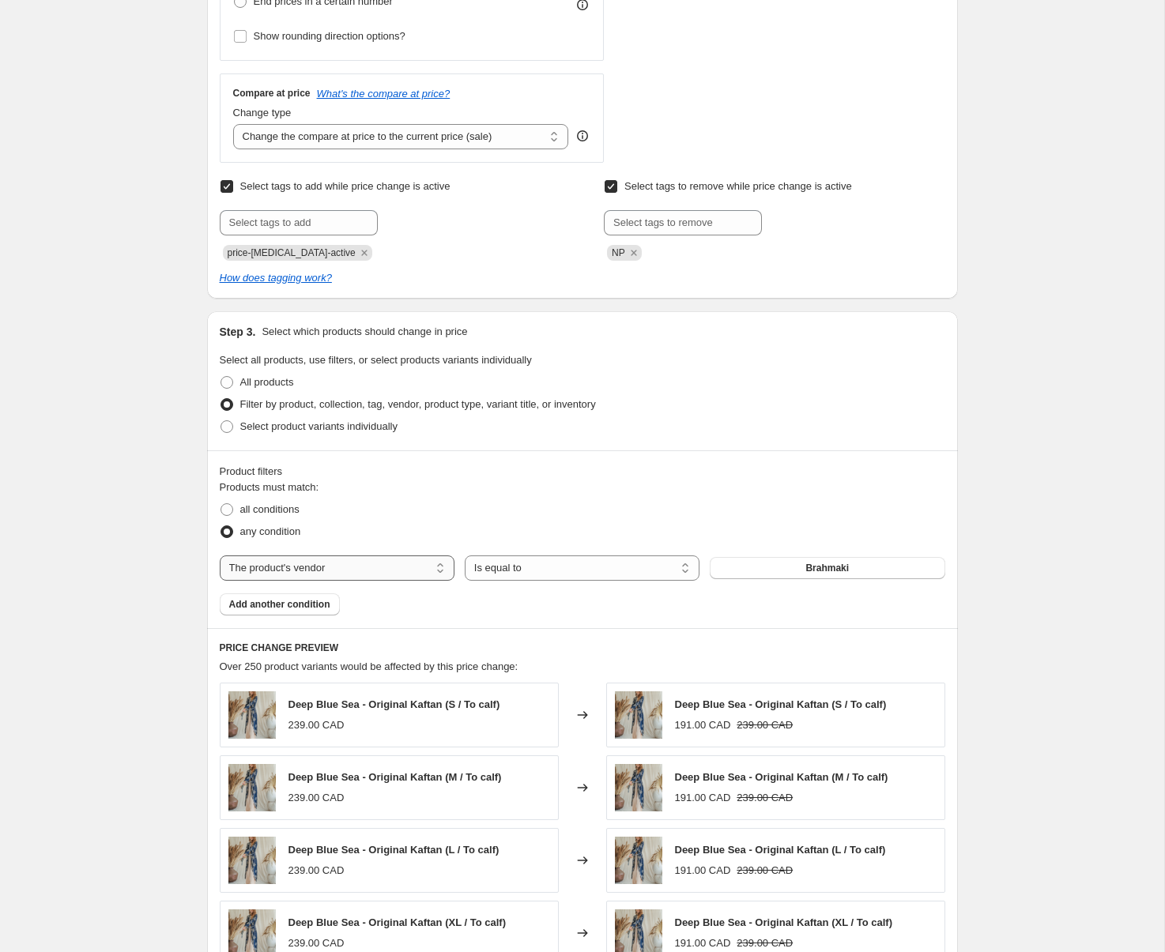
click at [363, 572] on select "The product The product's collection The product's tag The product's vendor The…" at bounding box center [337, 567] width 235 height 25
select select "tag"
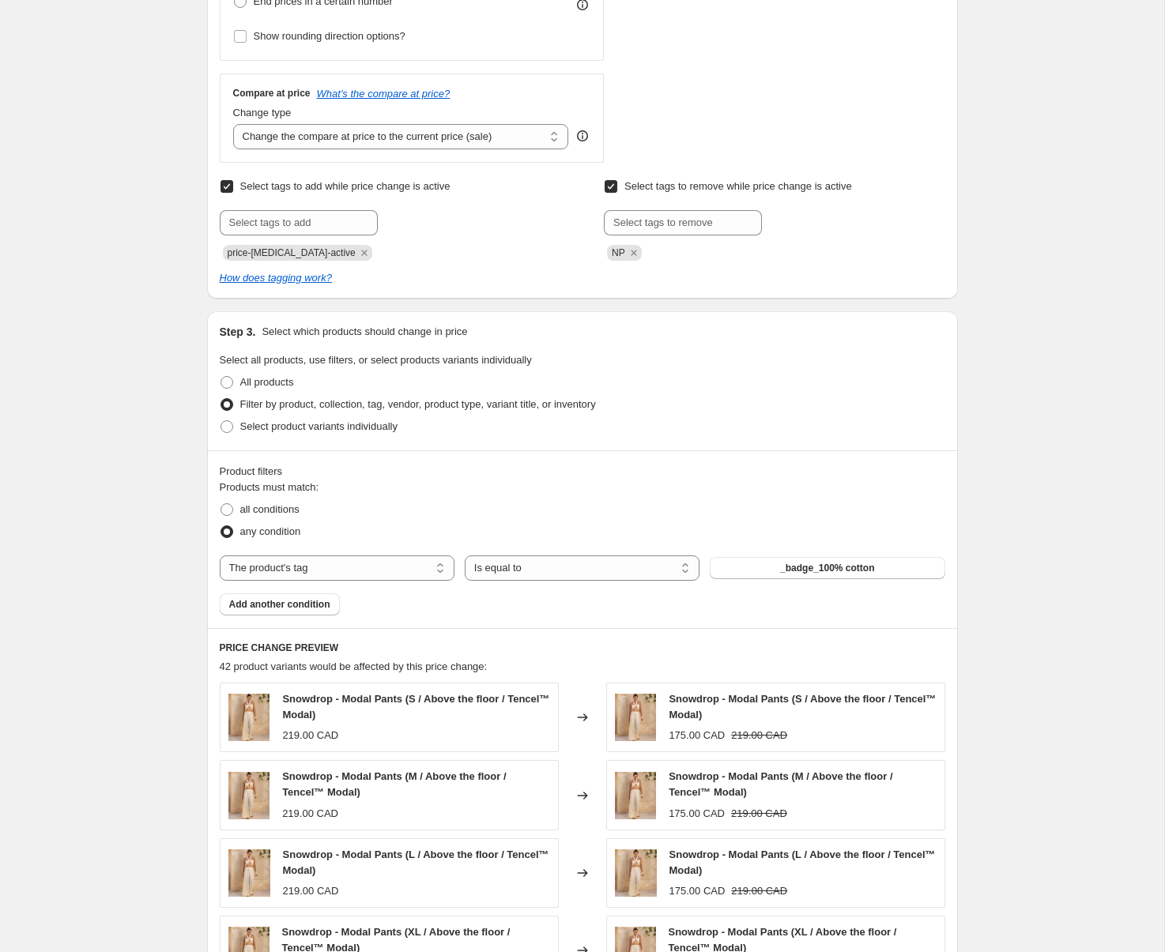
click at [777, 563] on button "_badge_100% cotton" at bounding box center [826, 568] width 235 height 22
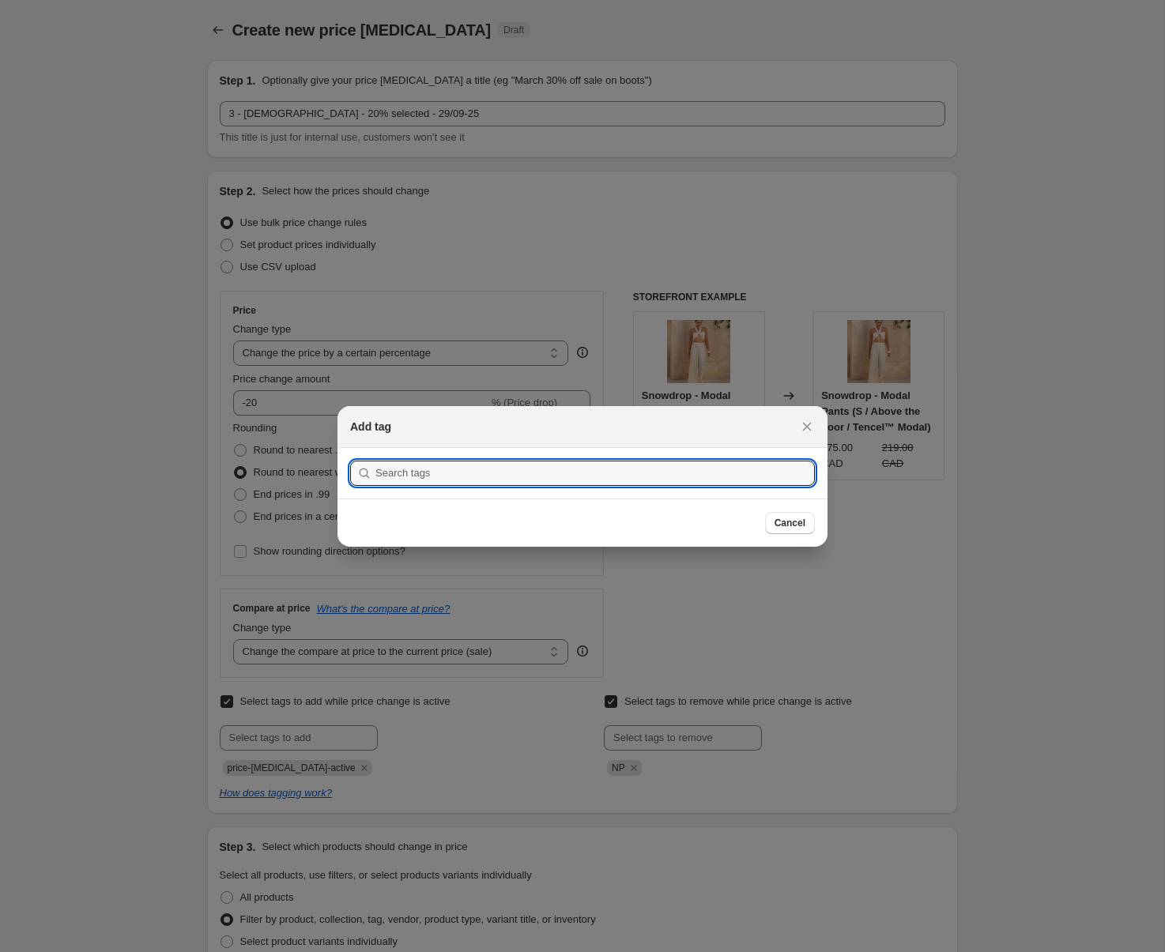
scroll to position [0, 0]
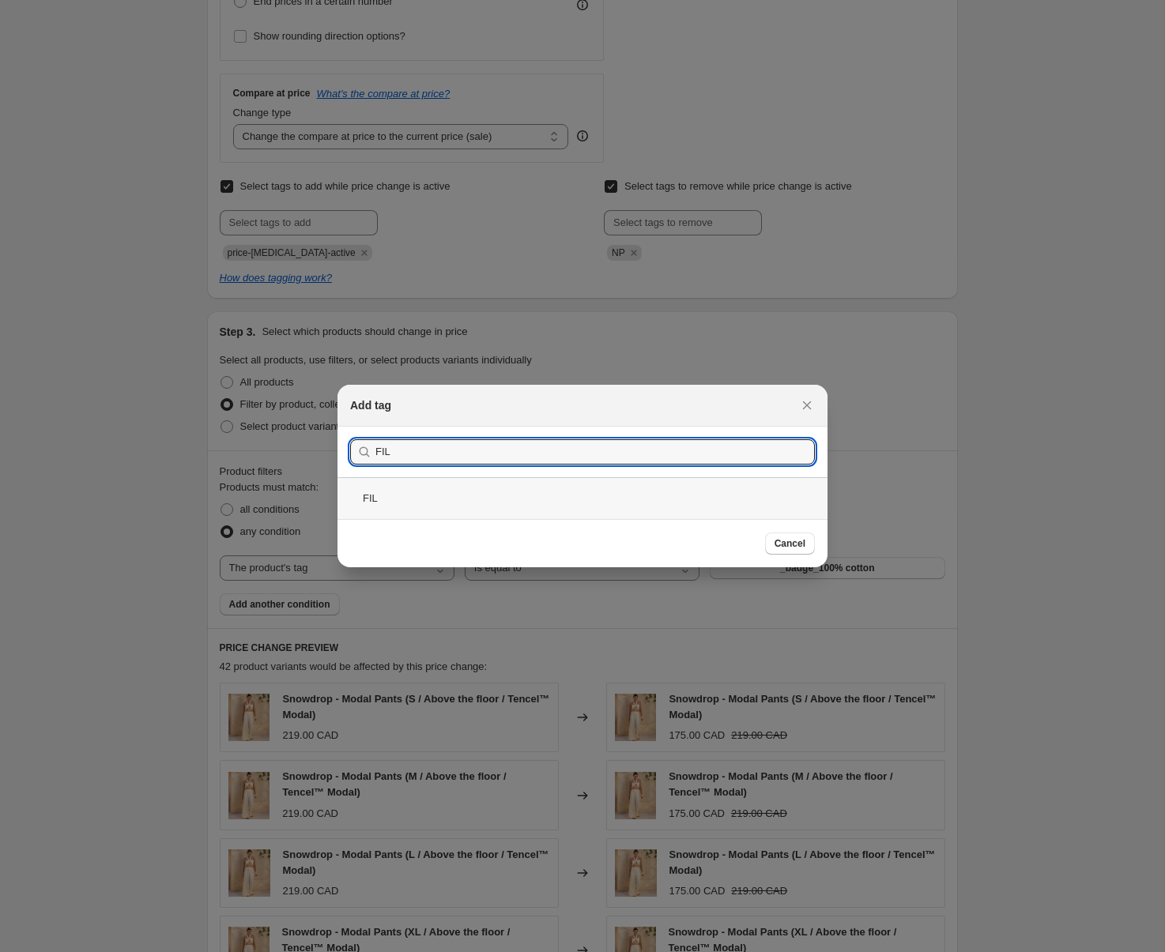
type input "FIL"
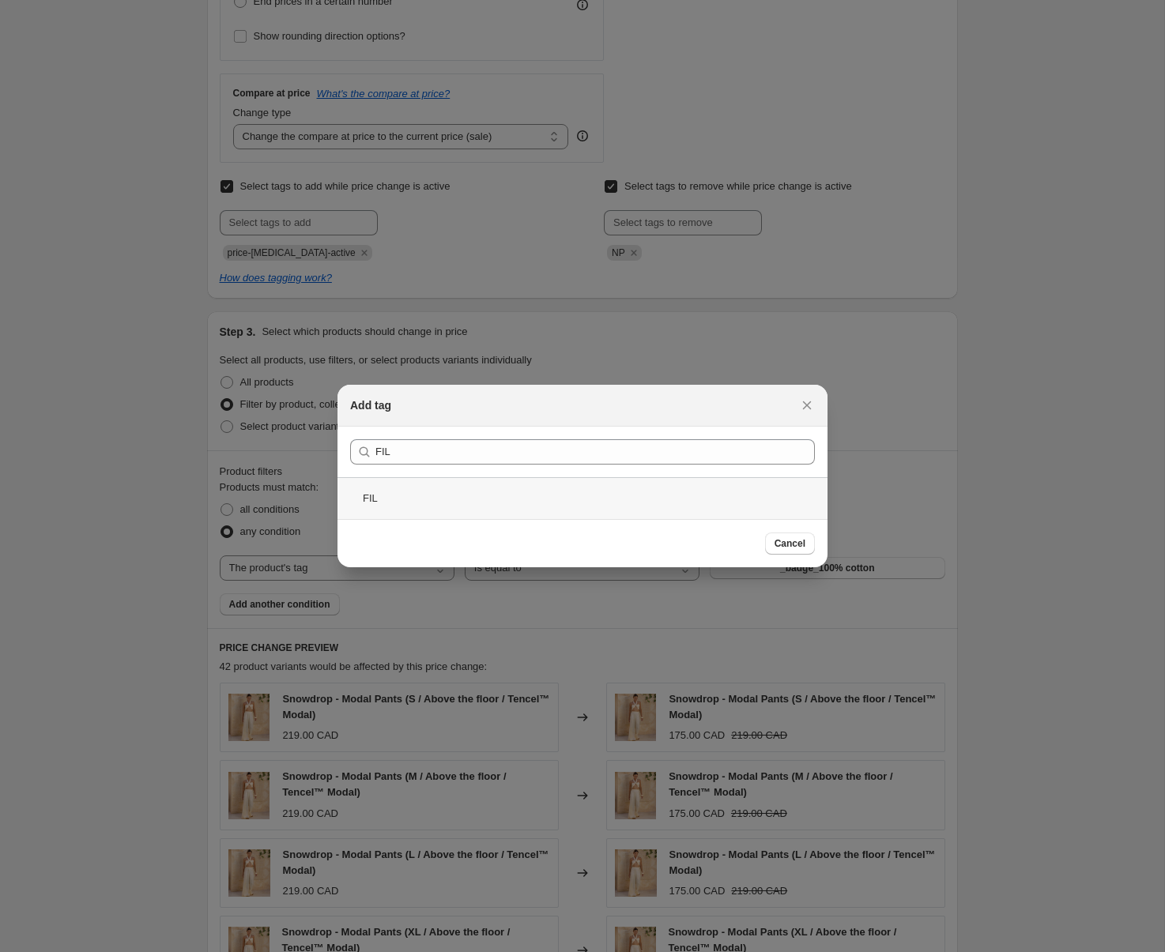
click at [446, 492] on div "FIL" at bounding box center [582, 498] width 490 height 42
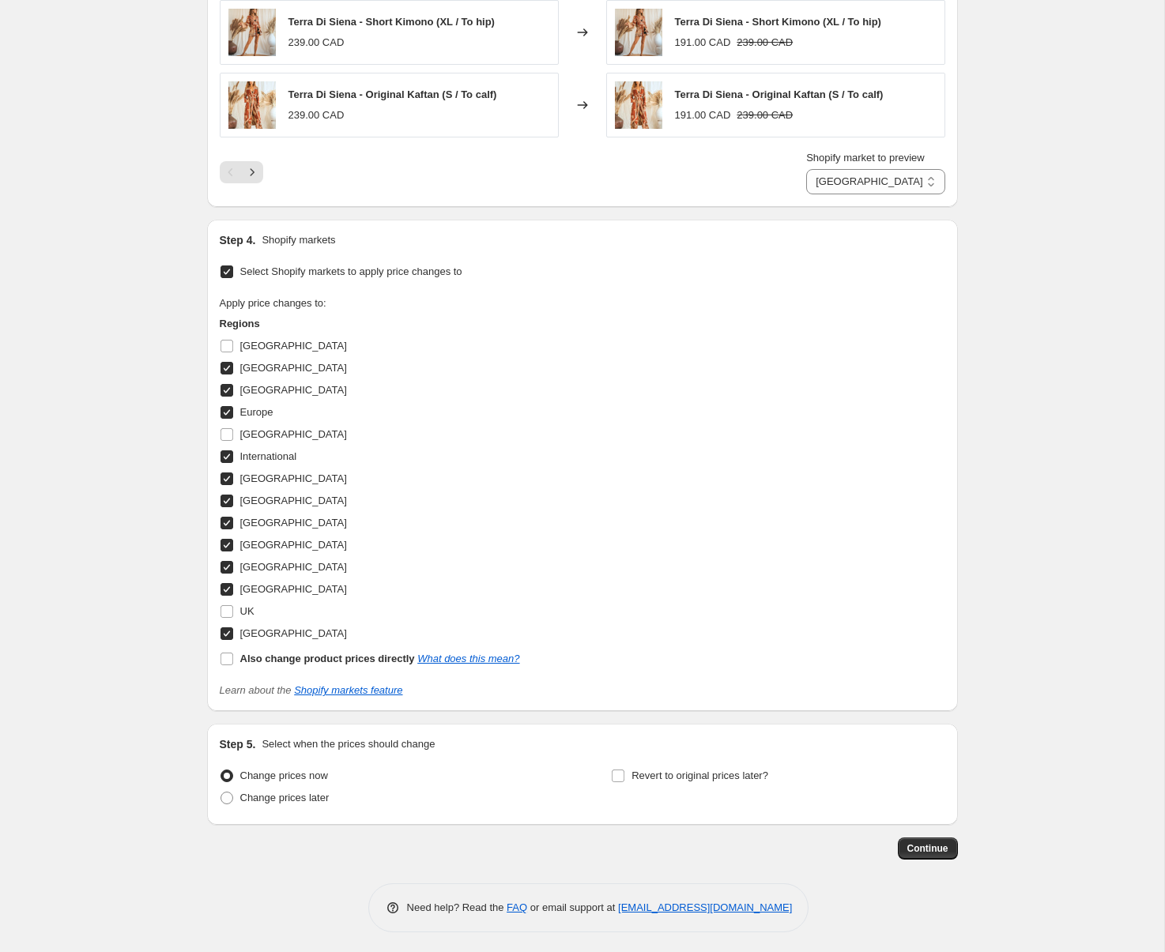
scroll to position [1420, 0]
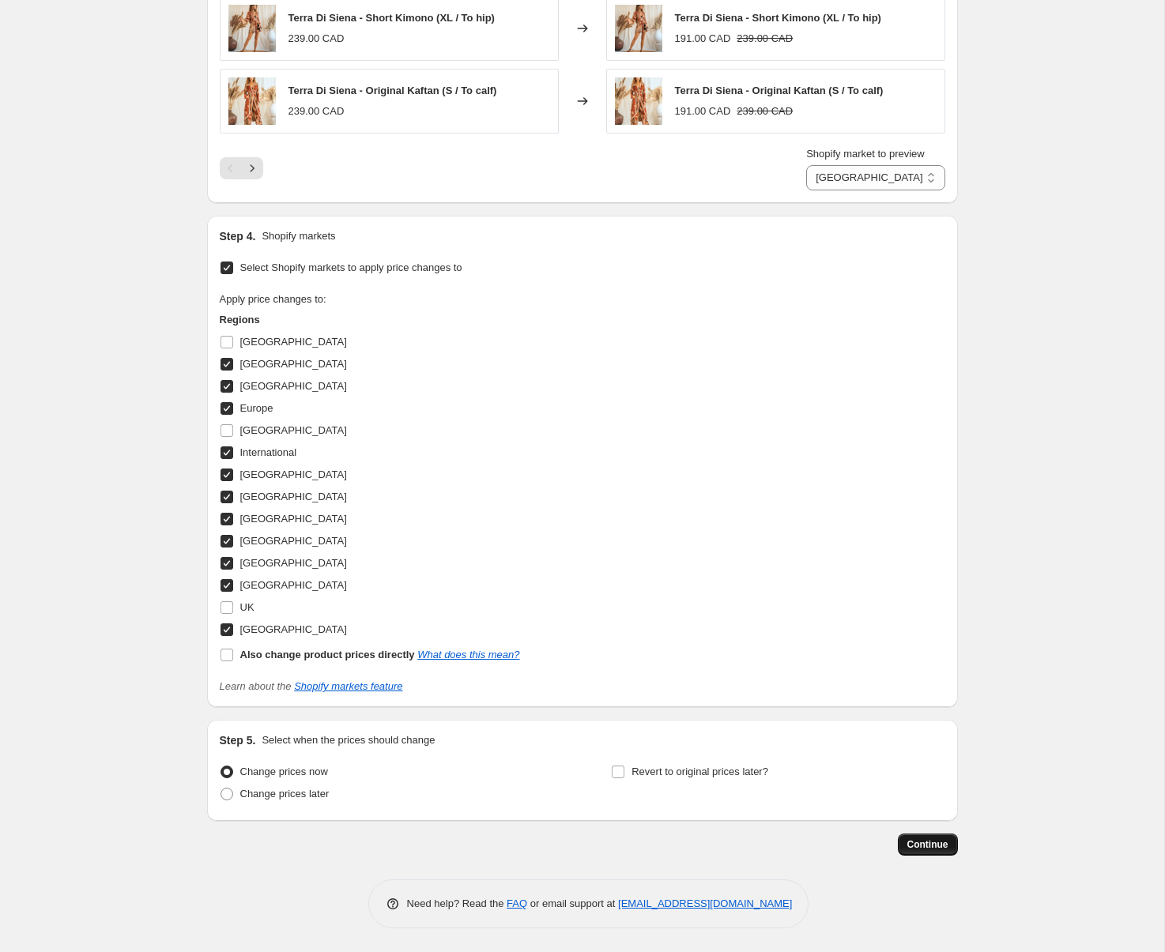
click at [934, 841] on span "Continue" at bounding box center [927, 844] width 41 height 13
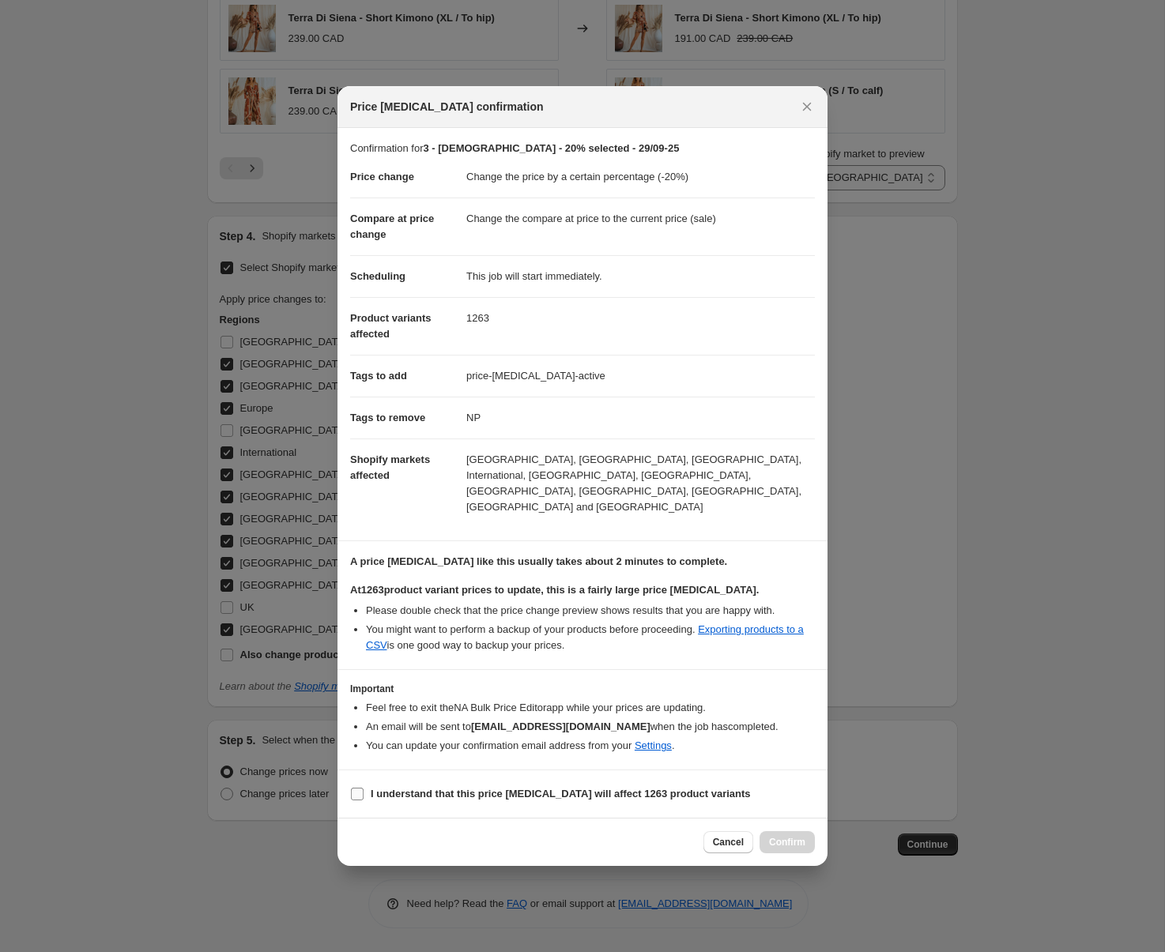
click at [514, 788] on b "I understand that this price [MEDICAL_DATA] will affect 1263 product variants" at bounding box center [561, 794] width 380 height 12
click at [363, 788] on input "I understand that this price [MEDICAL_DATA] will affect 1263 product variants" at bounding box center [357, 794] width 13 height 13
checkbox input "true"
click at [775, 836] on span "Confirm" at bounding box center [787, 842] width 36 height 13
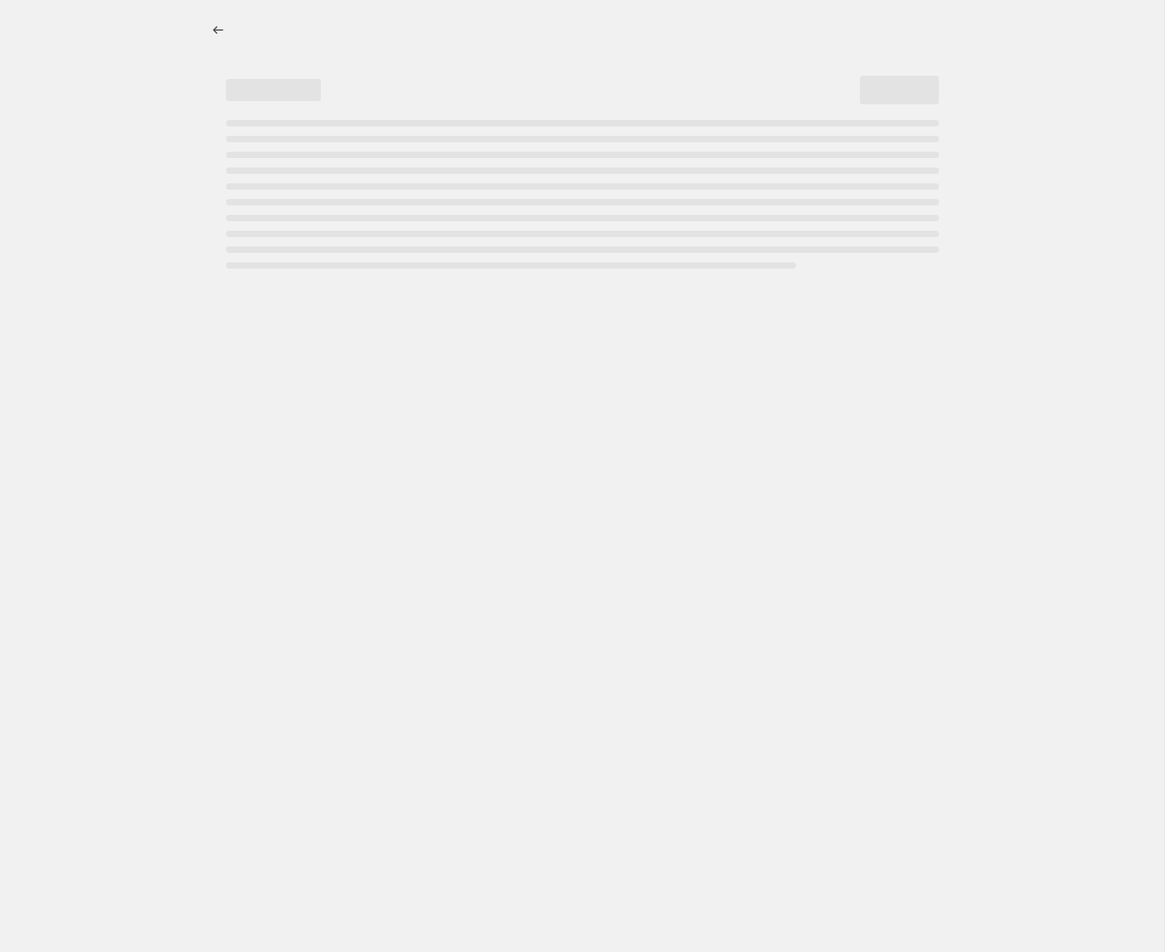
select select "percentage"
select select "tag"
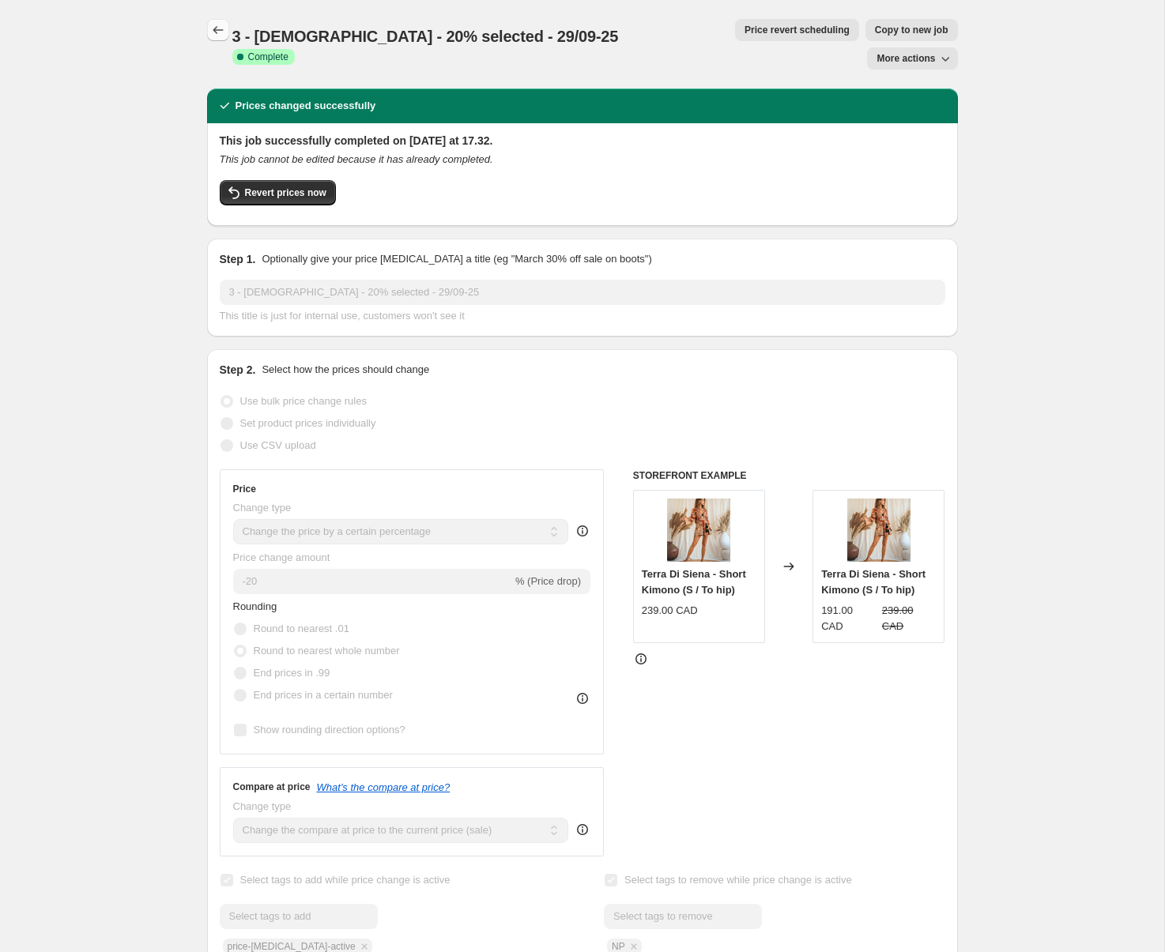
click at [220, 31] on icon "Price change jobs" at bounding box center [218, 30] width 16 height 16
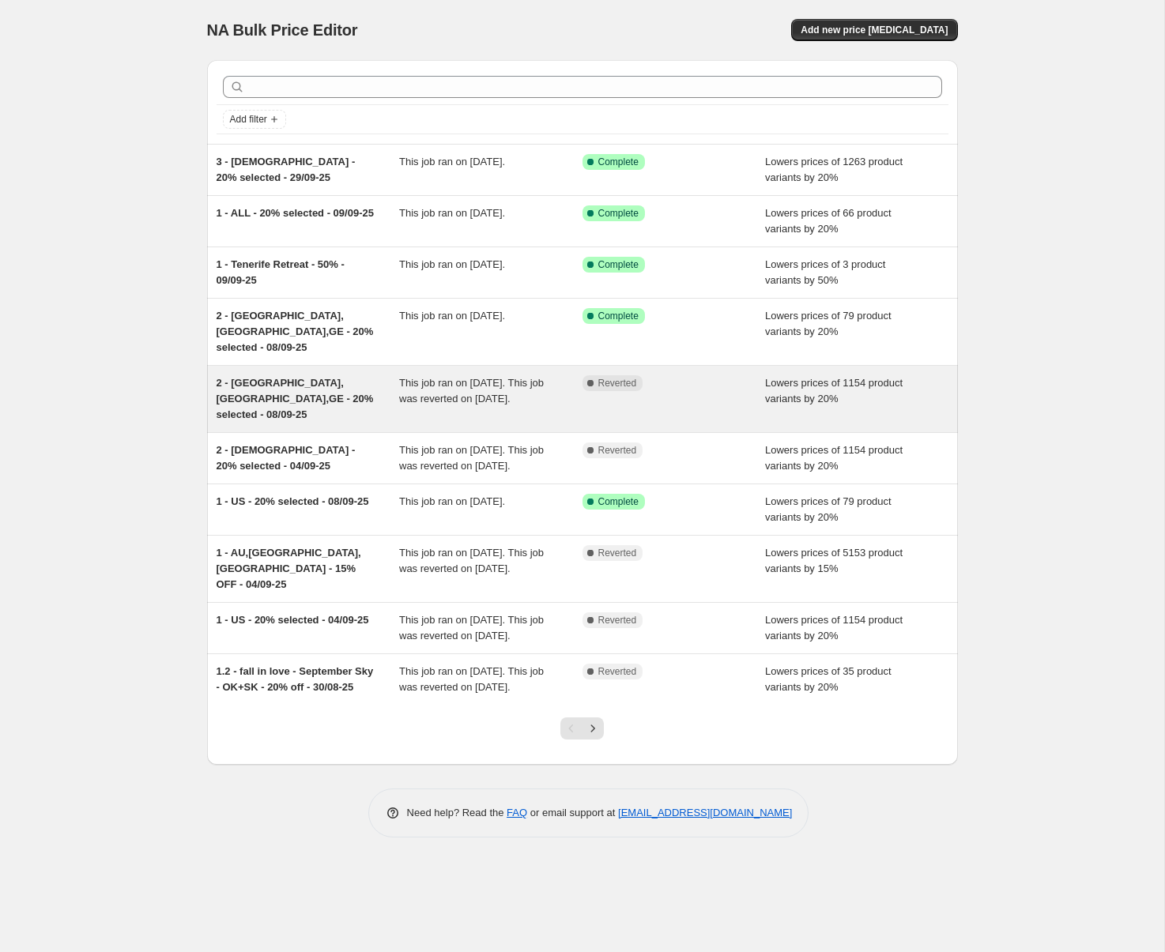
click at [265, 377] on span "2 - [GEOGRAPHIC_DATA],[GEOGRAPHIC_DATA],GE - 20% selected - 08/09-25" at bounding box center [294, 398] width 157 height 43
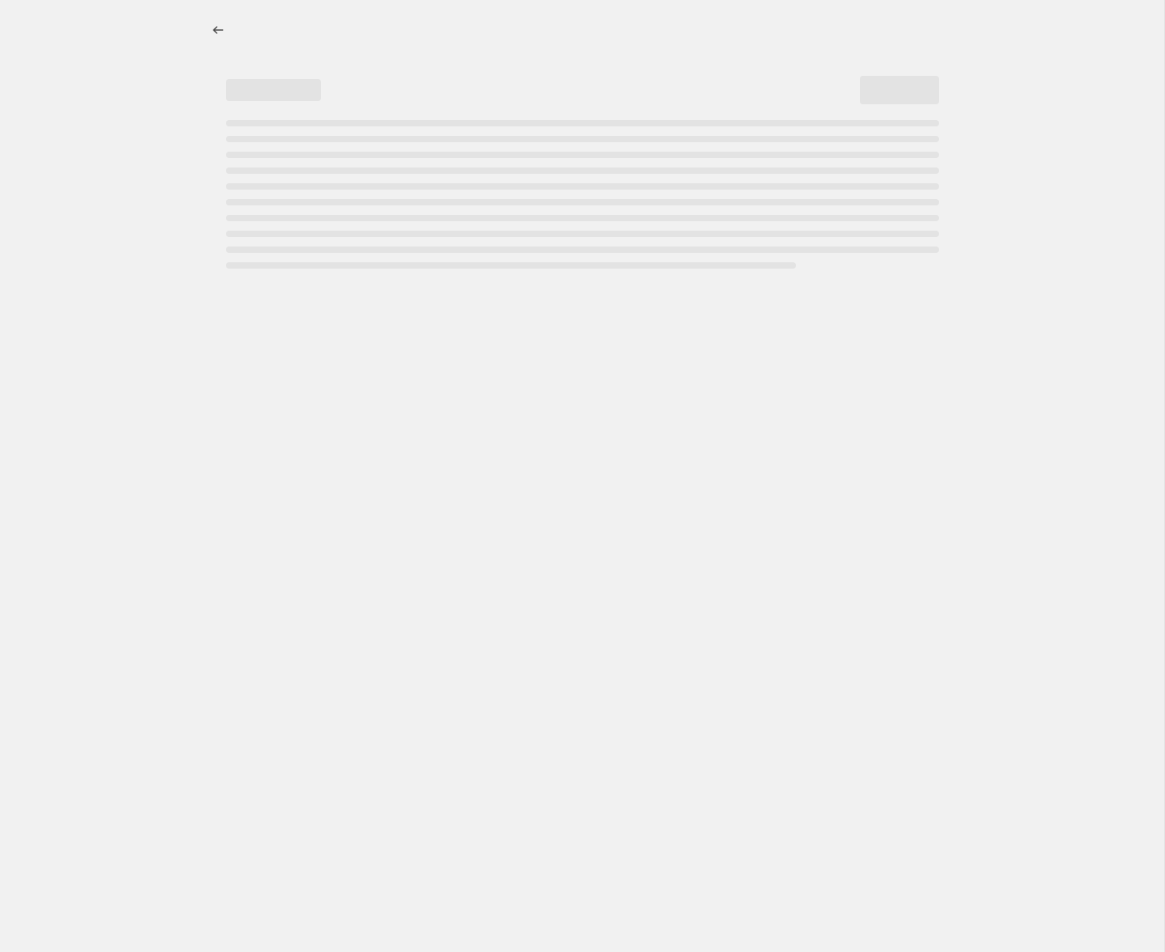
select select "percentage"
select select "tag"
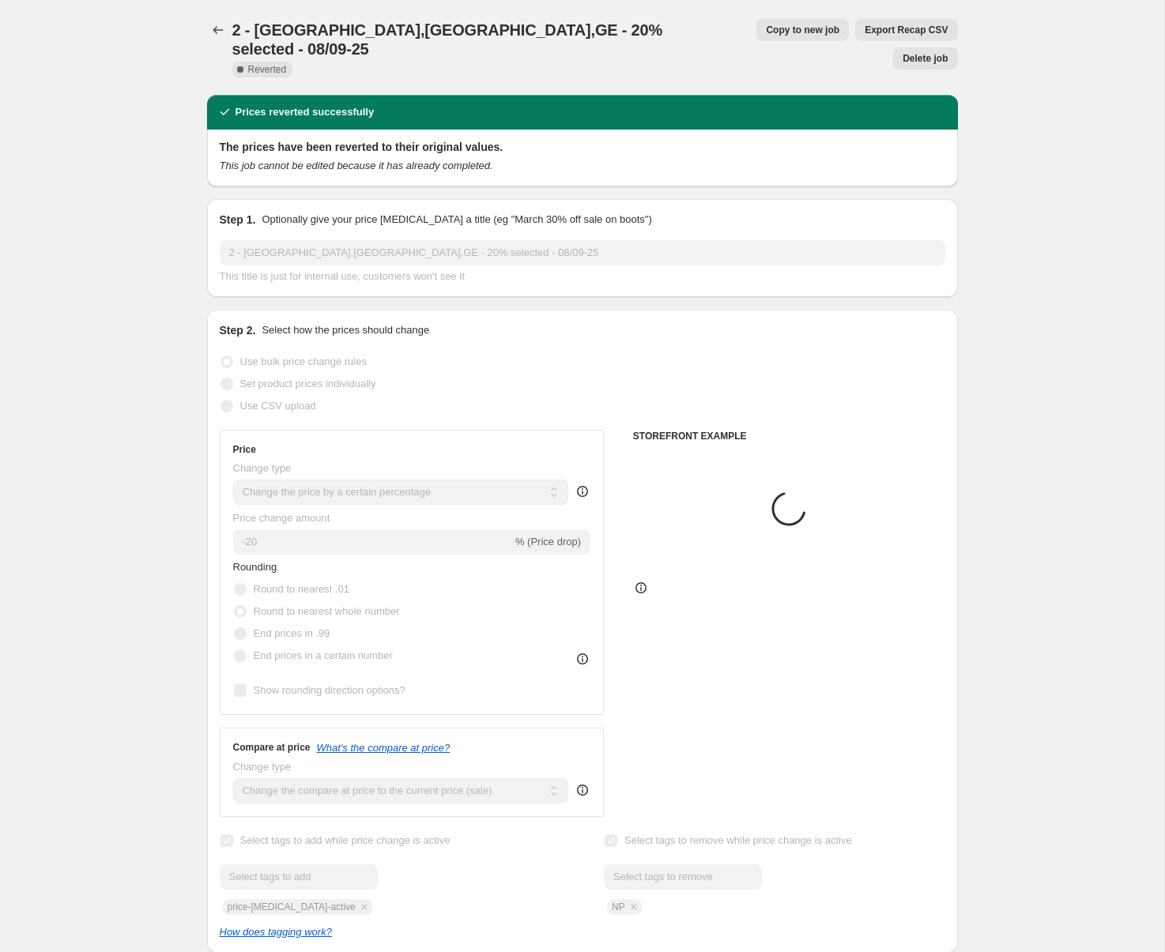
click at [766, 34] on span "Copy to new job" at bounding box center [802, 30] width 73 height 13
select select "percentage"
select select "tag"
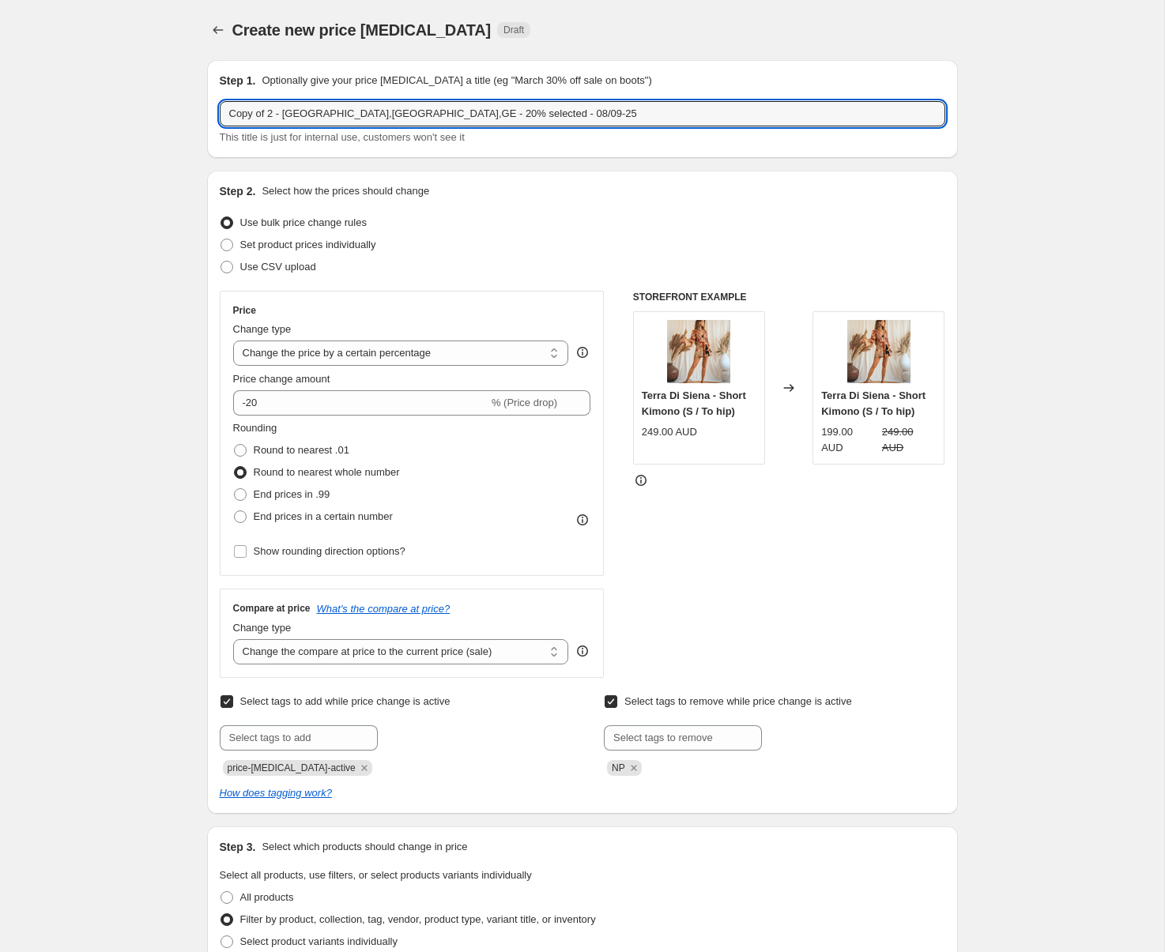
drag, startPoint x: 275, startPoint y: 115, endPoint x: 201, endPoint y: 115, distance: 73.5
click at [394, 115] on input "3 - [GEOGRAPHIC_DATA],[GEOGRAPHIC_DATA],GE - 20% selected - 08/09-25" at bounding box center [582, 113] width 725 height 25
type input "3 - [GEOGRAPHIC_DATA],[GEOGRAPHIC_DATA],GE - 20% selected - 29/09-25"
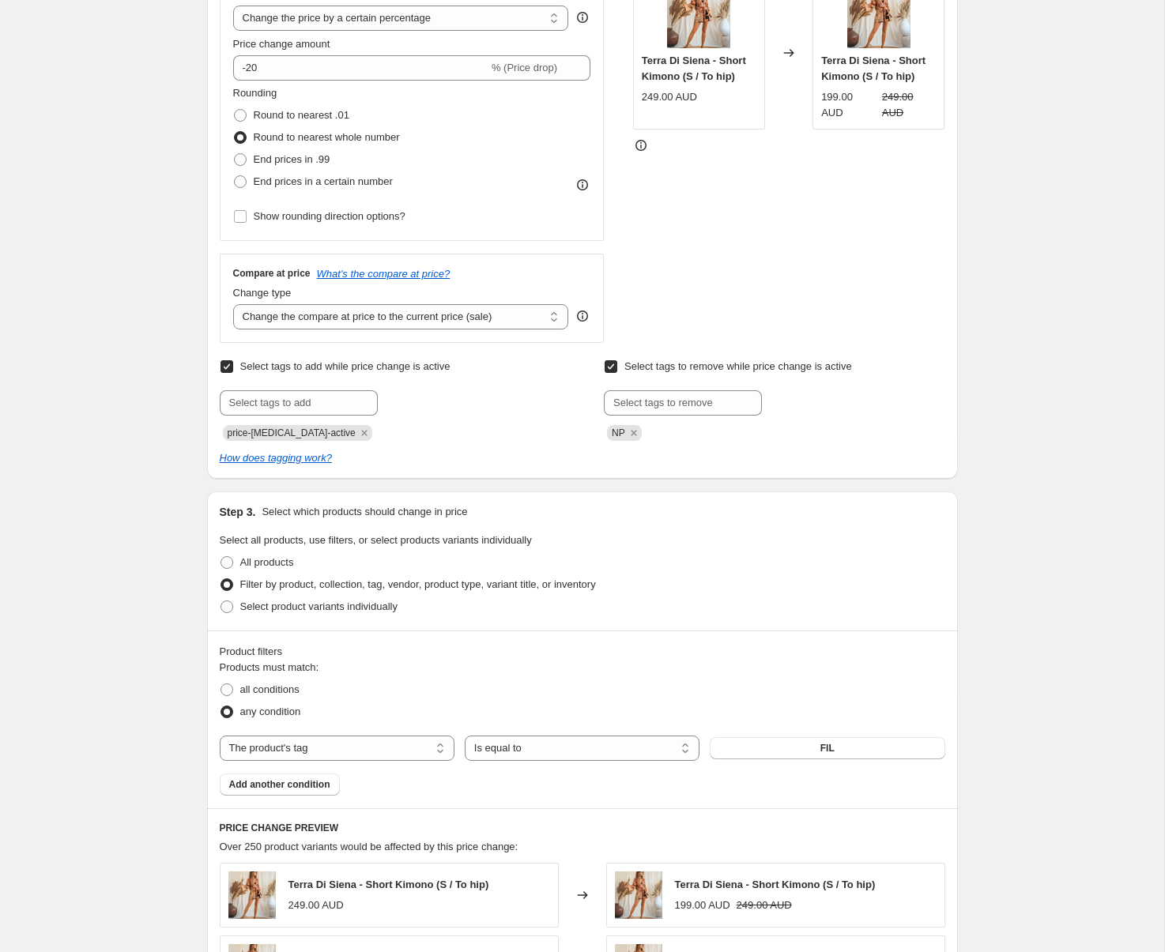
scroll to position [346, 0]
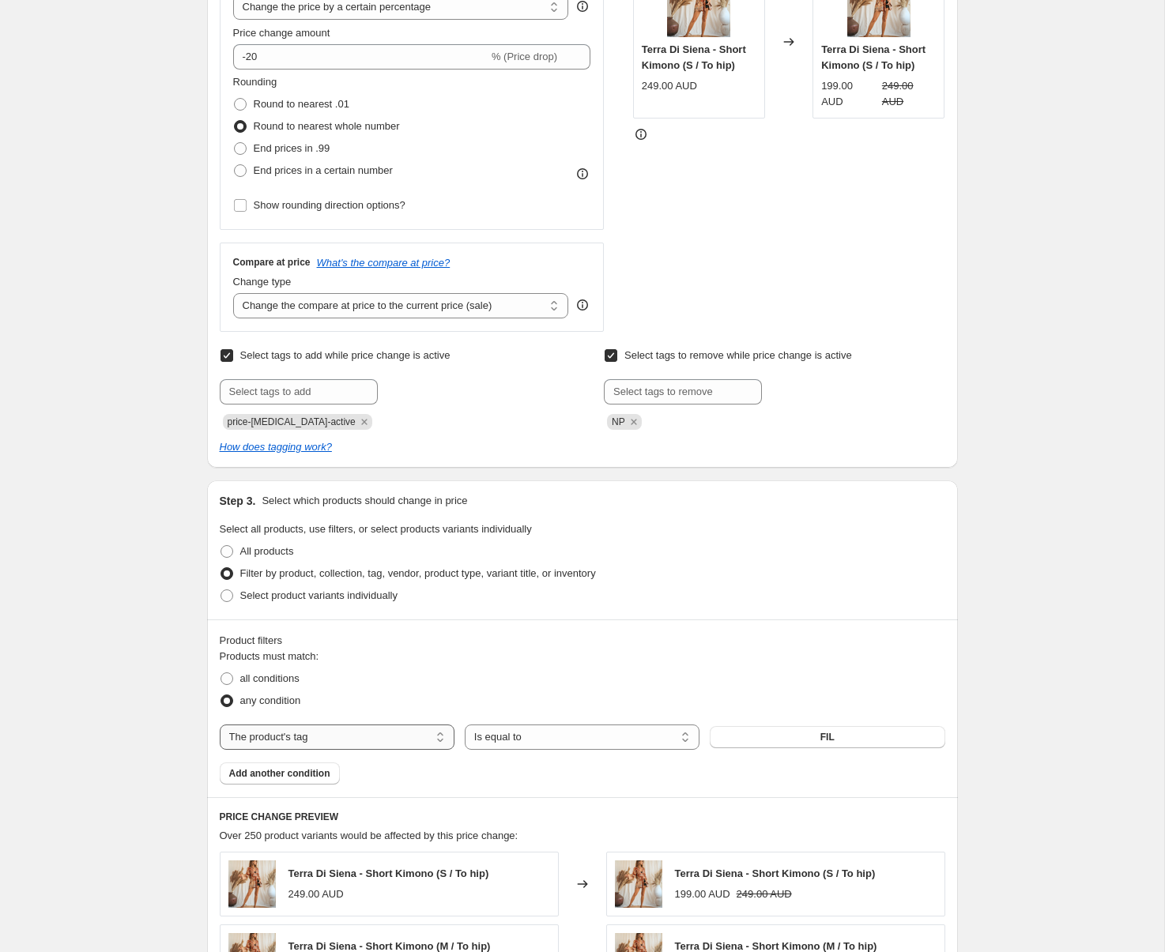
click at [384, 732] on select "The product The product's collection The product's tag The product's vendor The…" at bounding box center [337, 736] width 235 height 25
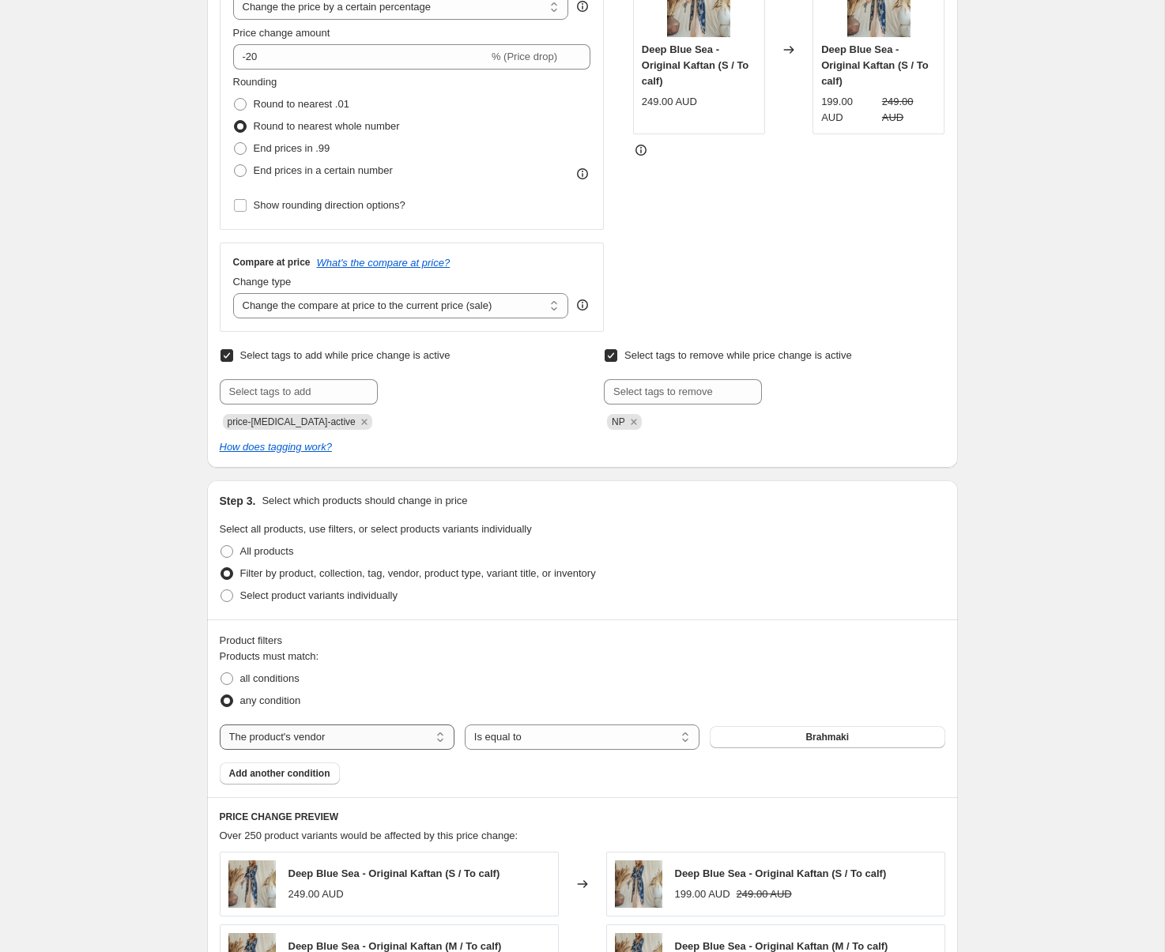
click at [352, 746] on select "The product The product's collection The product's tag The product's vendor The…" at bounding box center [337, 736] width 235 height 25
select select "tag"
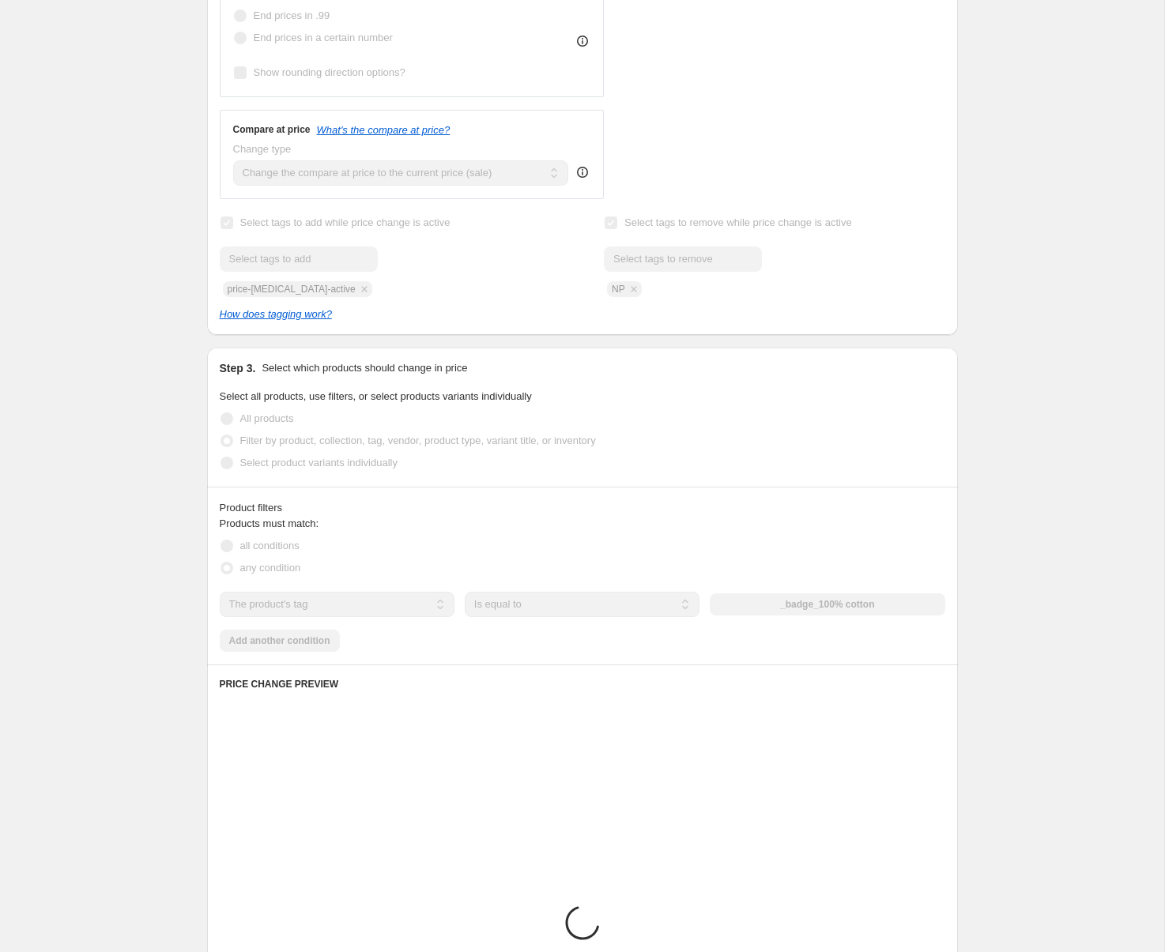
scroll to position [487, 0]
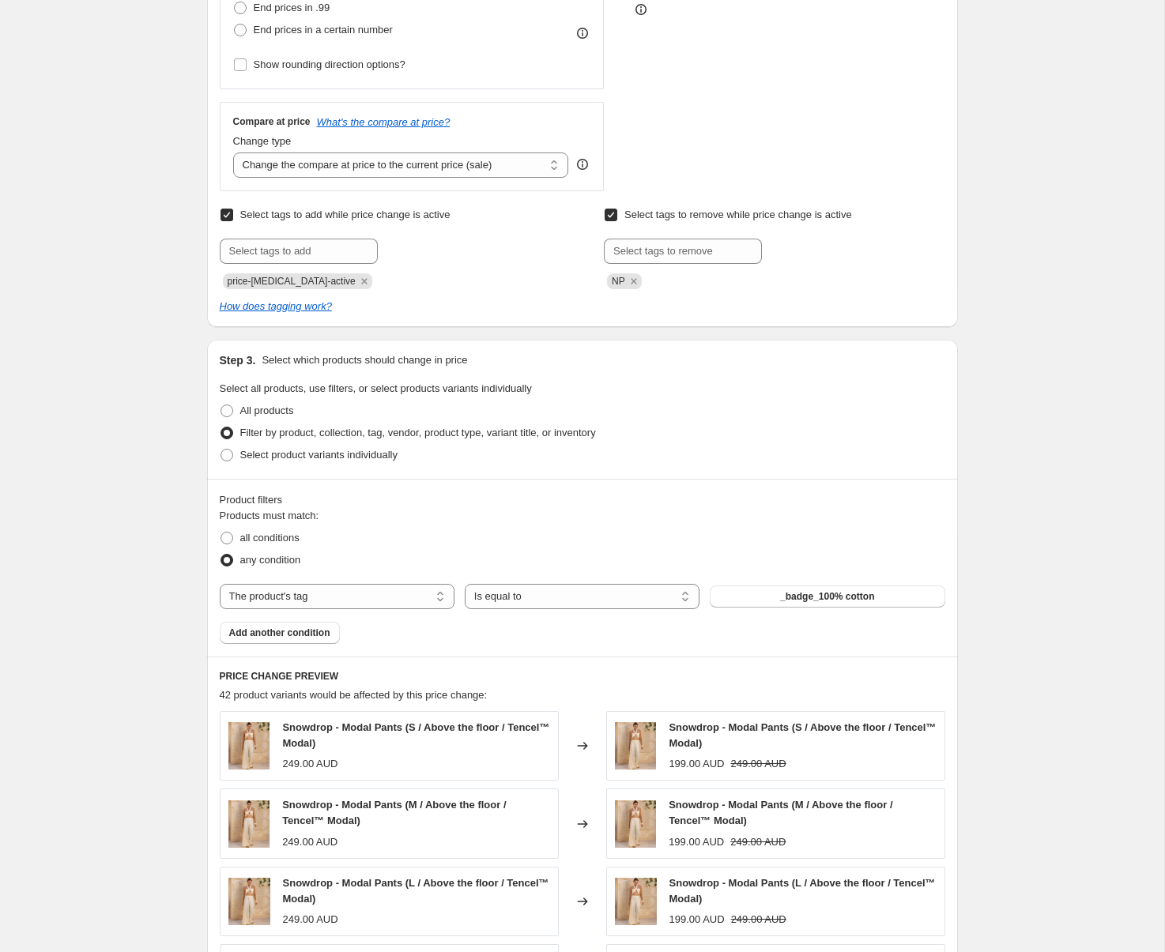
click at [785, 602] on span "_badge_100% cotton" at bounding box center [827, 596] width 94 height 13
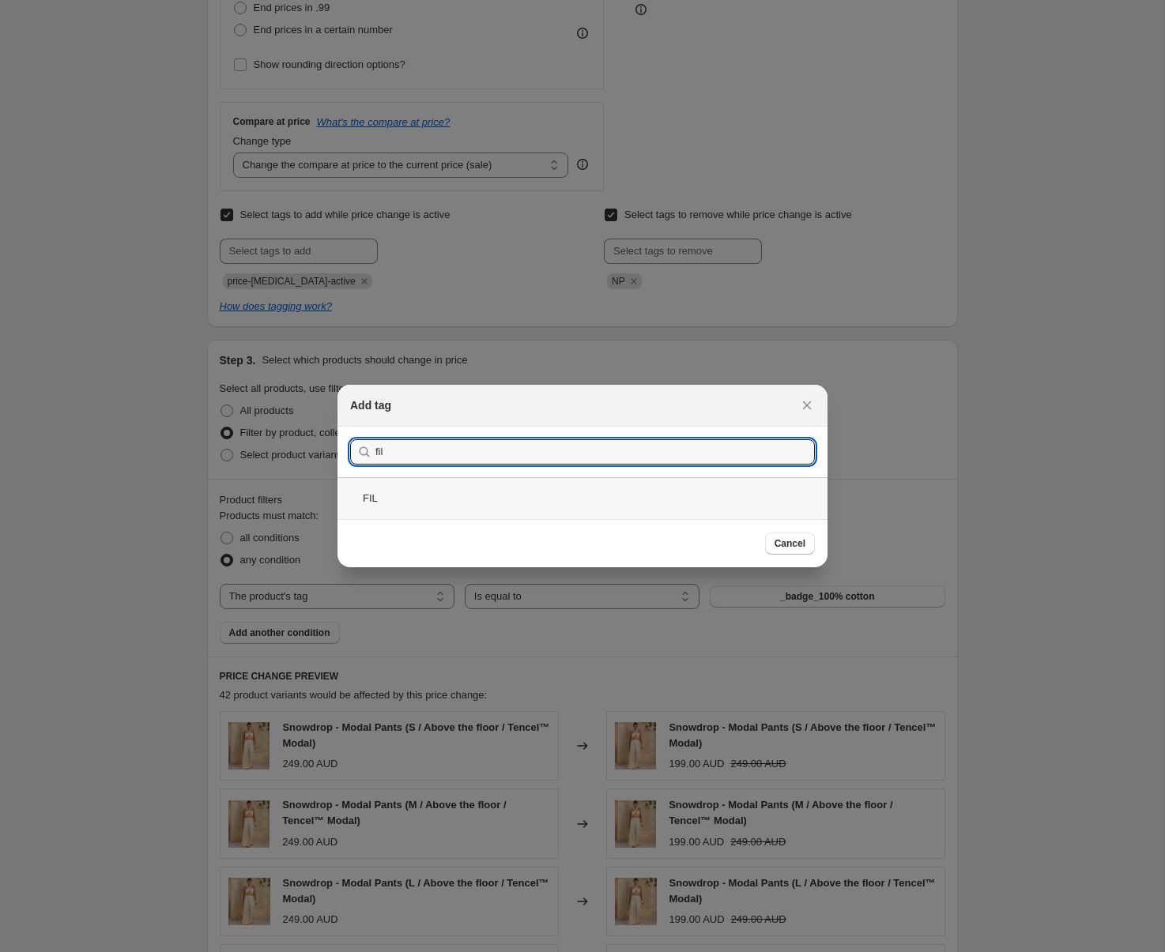
type input "fil"
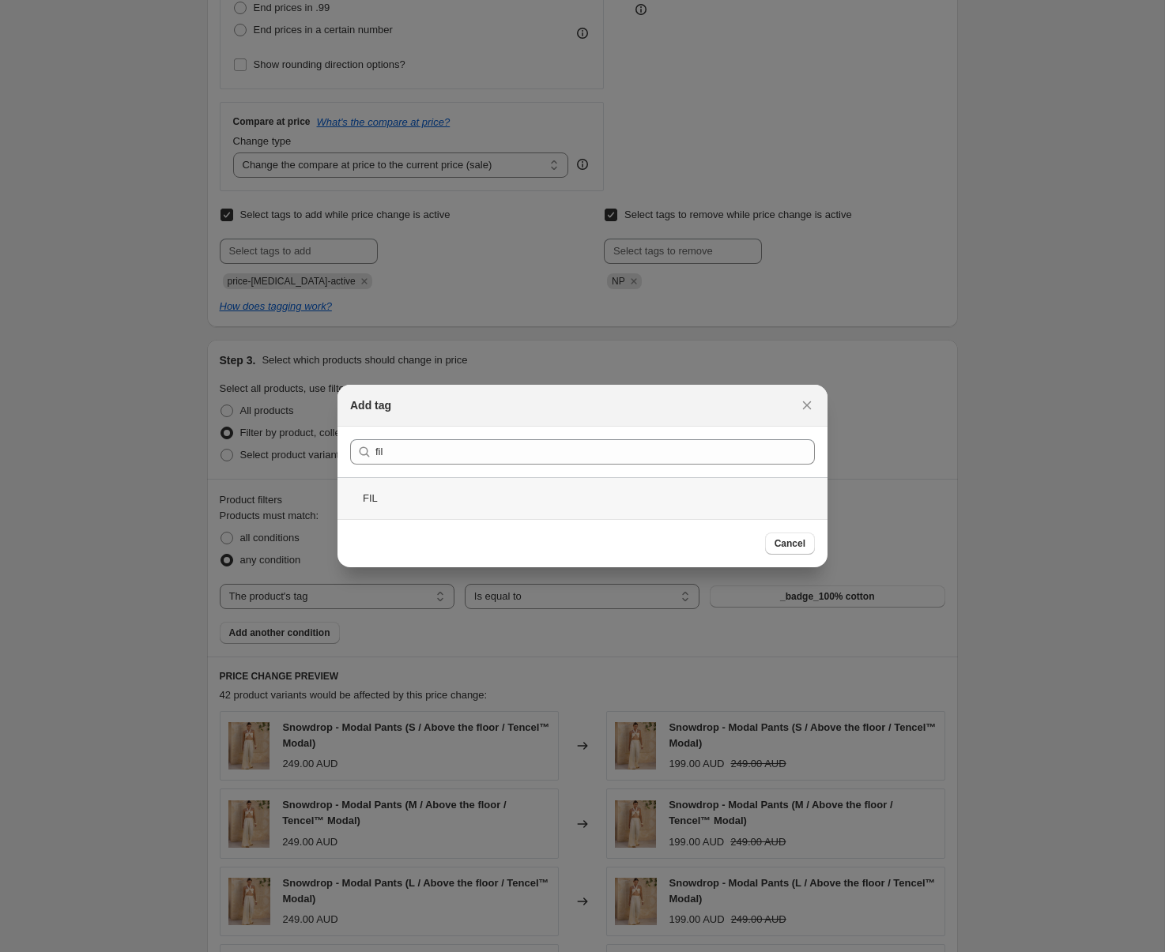
click at [447, 494] on div "FIL" at bounding box center [582, 498] width 490 height 42
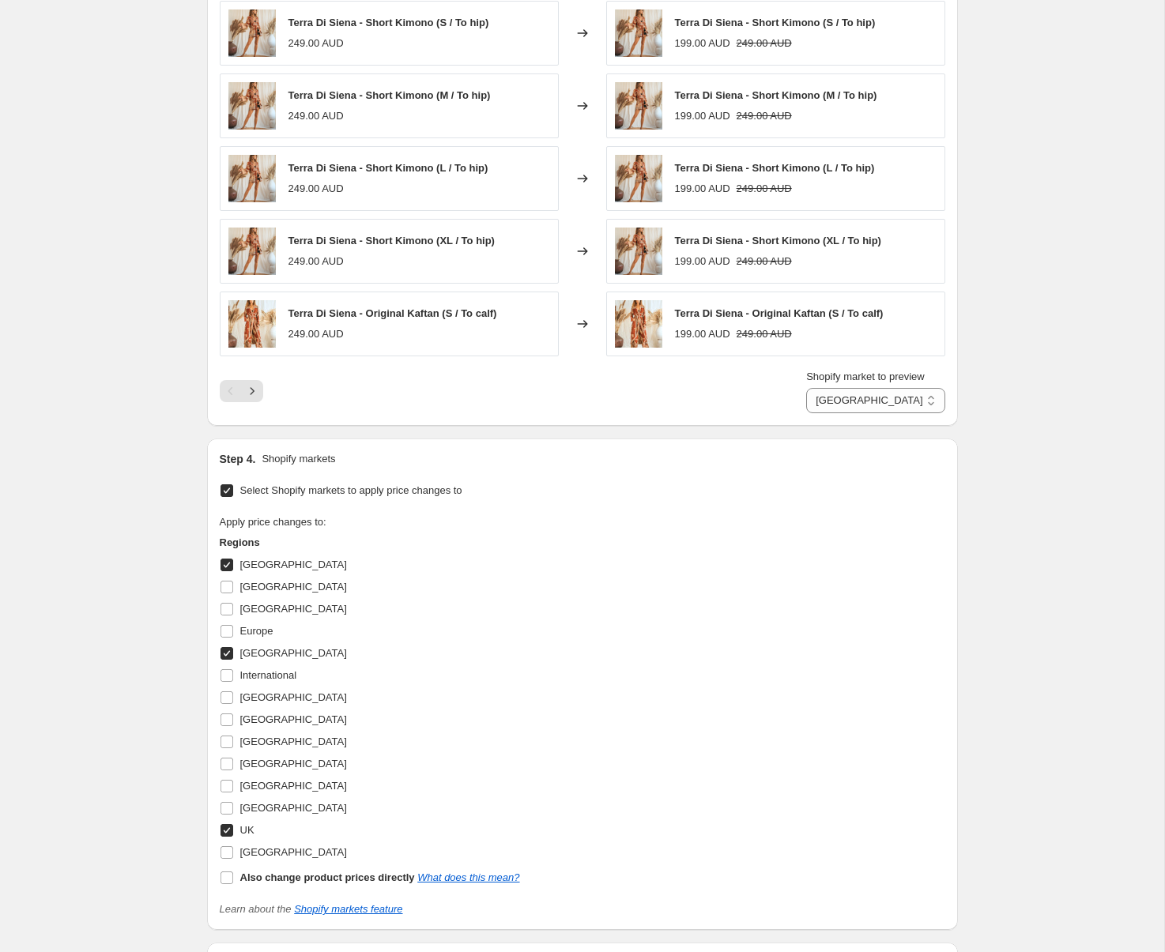
scroll to position [1420, 0]
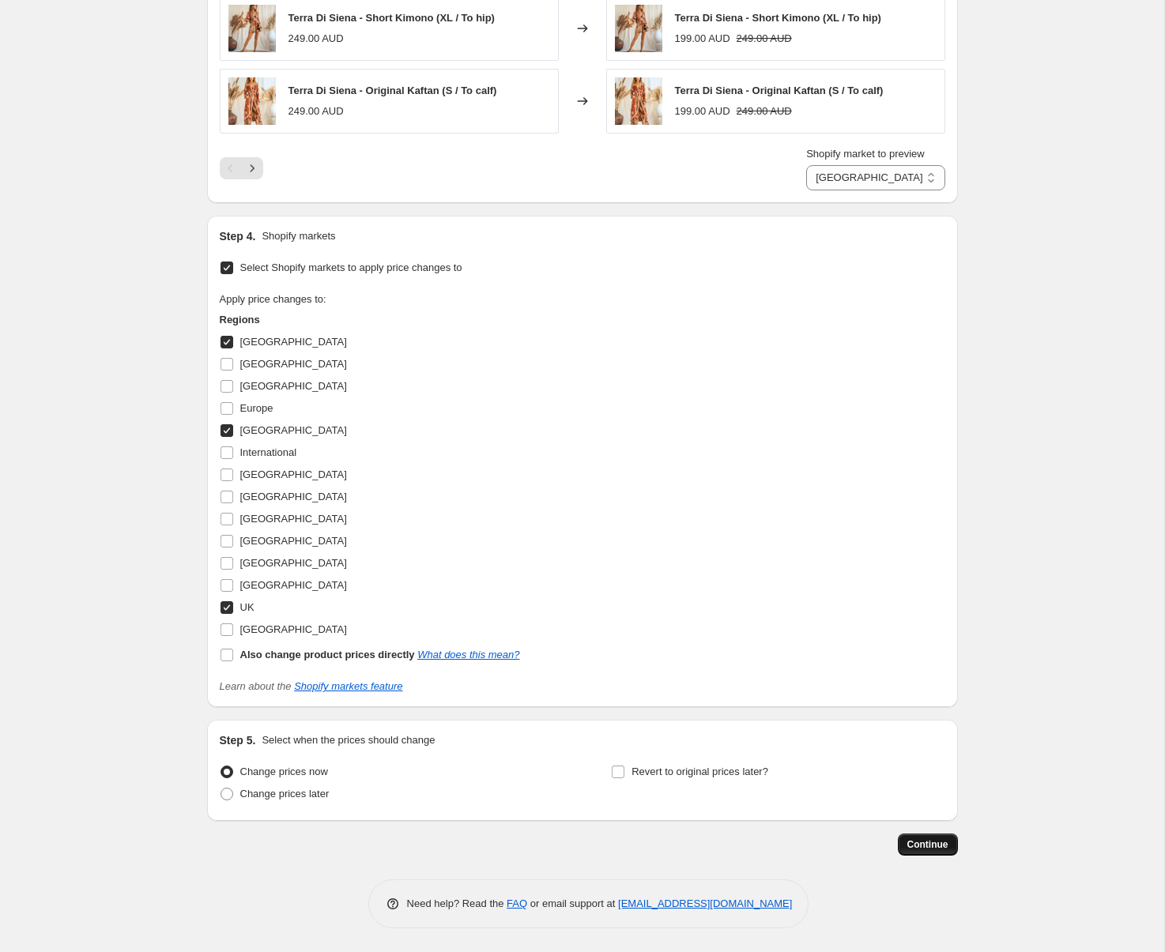
click at [934, 843] on span "Continue" at bounding box center [927, 844] width 41 height 13
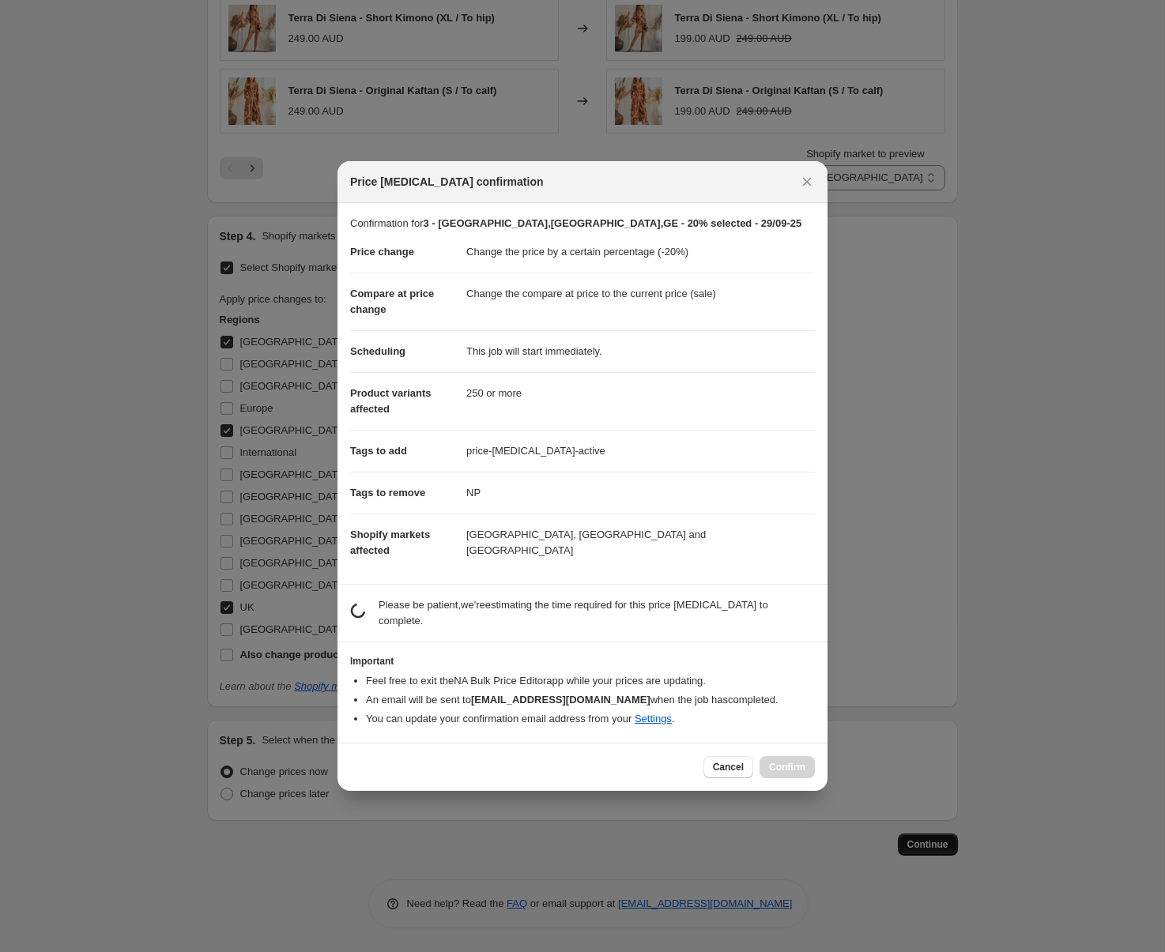
scroll to position [0, 0]
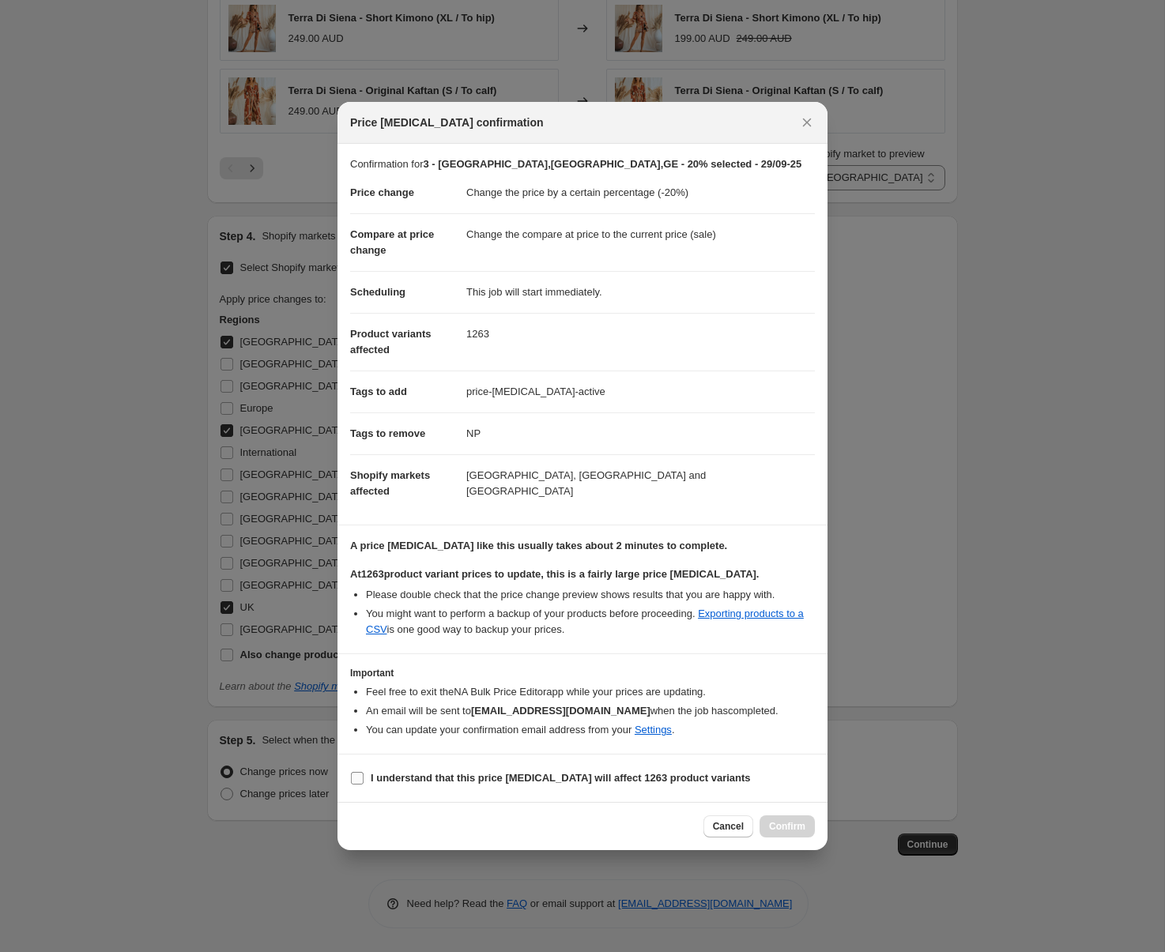
click at [658, 777] on b "I understand that this price [MEDICAL_DATA] will affect 1263 product variants" at bounding box center [561, 778] width 380 height 12
click at [363, 777] on input "I understand that this price [MEDICAL_DATA] will affect 1263 product variants" at bounding box center [357, 778] width 13 height 13
checkbox input "true"
click at [785, 817] on button "Confirm" at bounding box center [786, 826] width 55 height 22
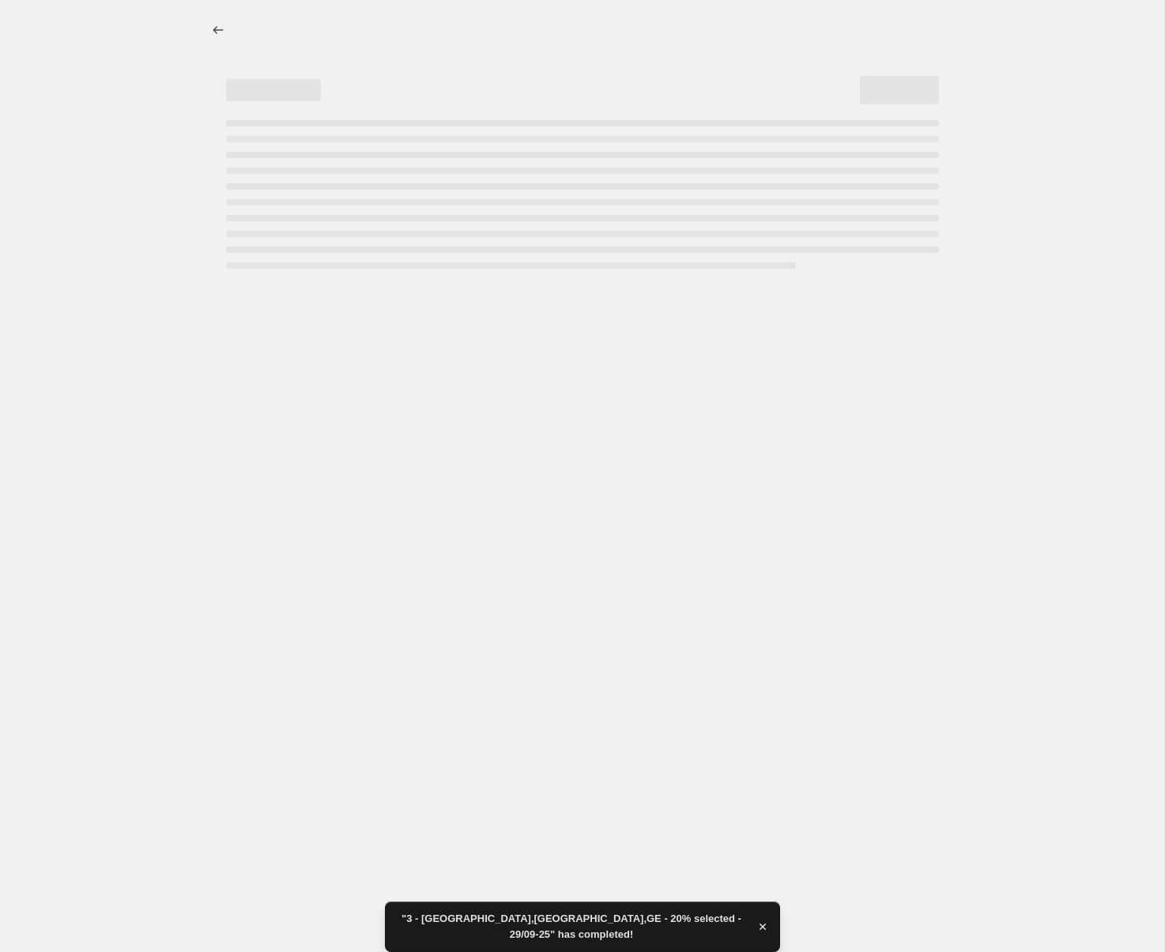
select select "percentage"
select select "tag"
